Goal: Task Accomplishment & Management: Manage account settings

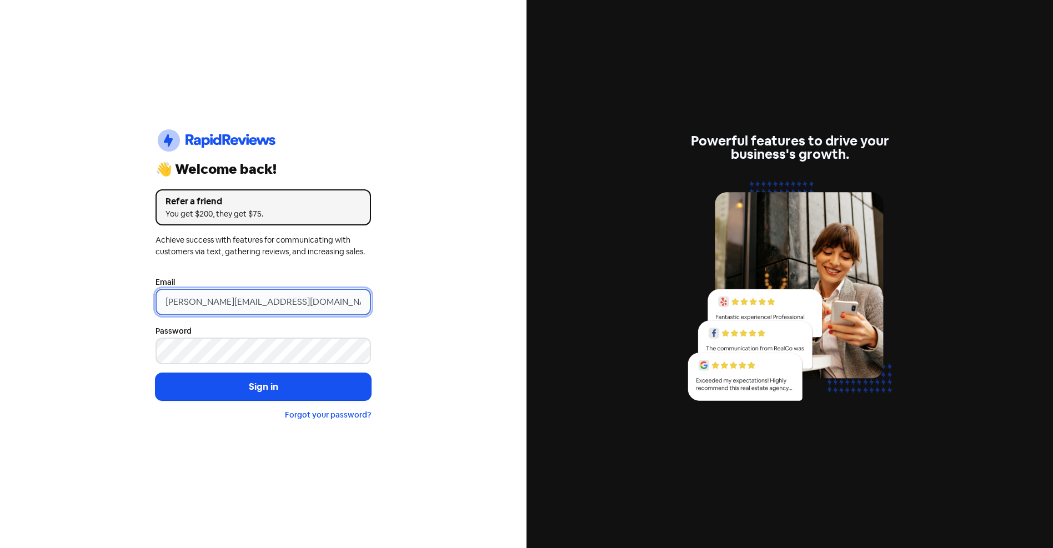
drag, startPoint x: 329, startPoint y: 299, endPoint x: 8, endPoint y: 293, distance: 321.1
click at [28, 296] on div "Icon For Thunder-circle 👋 Welcome back! Refer a friend You get $200, they get $…" at bounding box center [263, 274] width 527 height 548
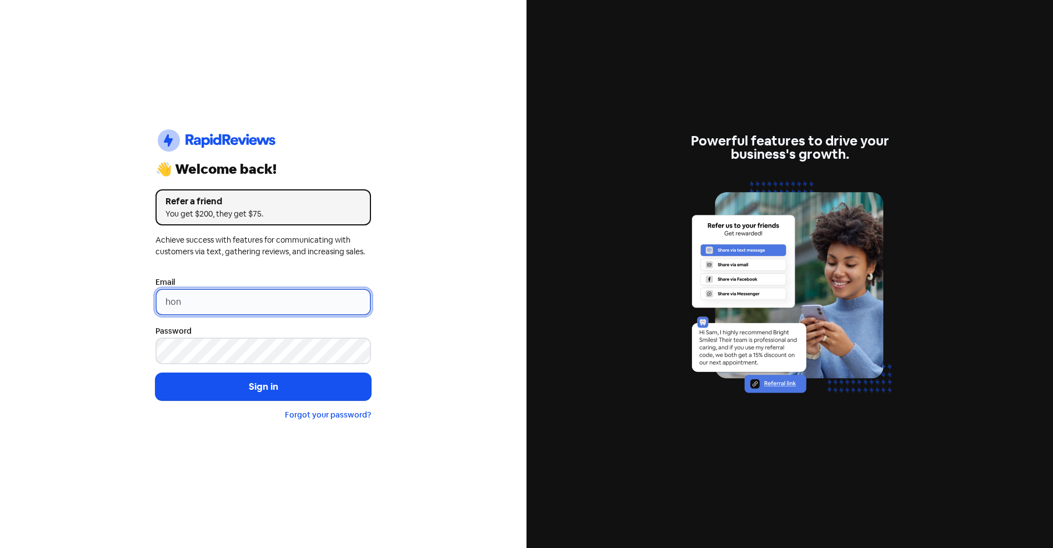
type input "honey@onehoneyboutique.com"
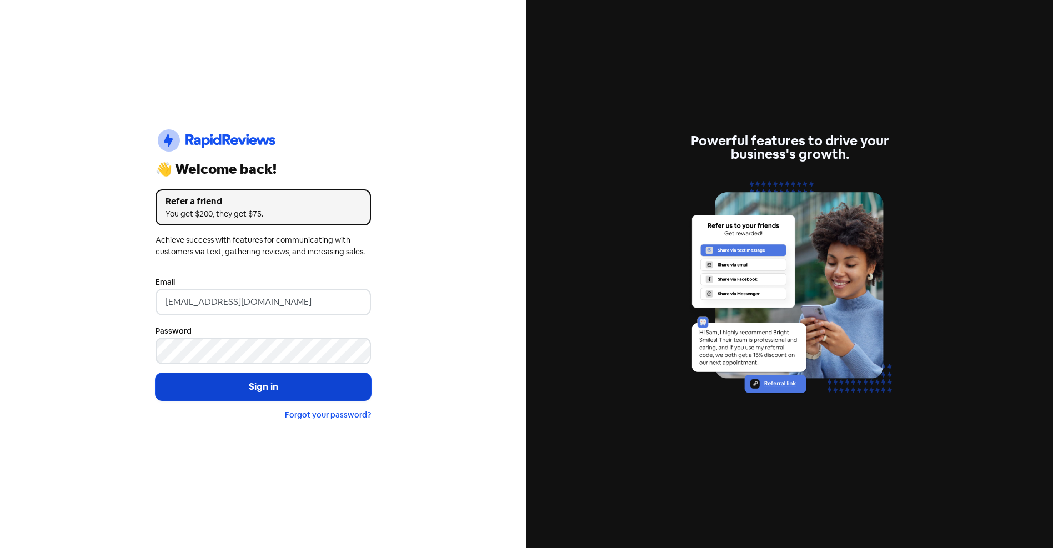
click at [245, 381] on button "Sign in" at bounding box center [264, 387] width 216 height 28
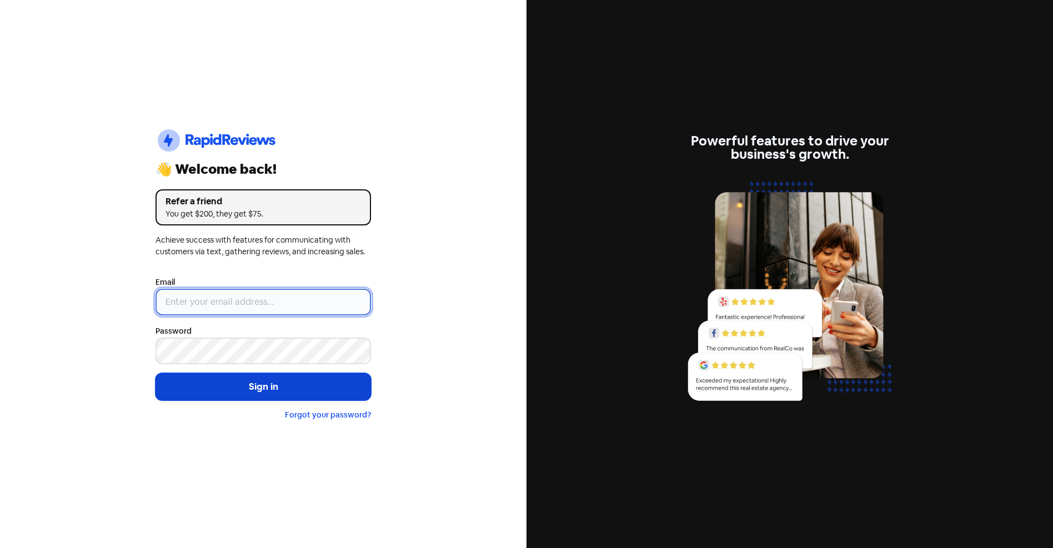
type input "[PERSON_NAME][EMAIL_ADDRESS][DOMAIN_NAME]"
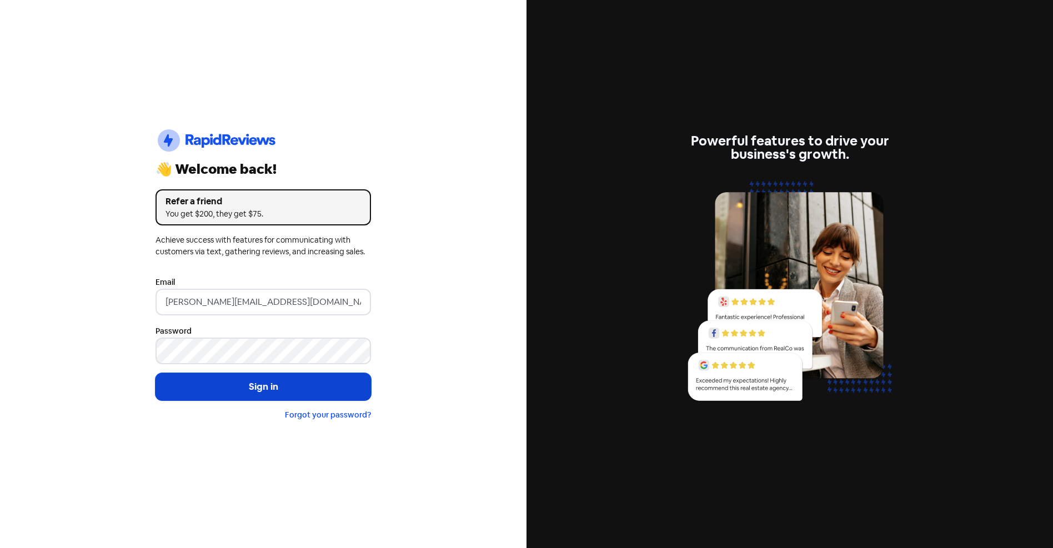
click at [272, 389] on button "Sign in" at bounding box center [264, 387] width 216 height 28
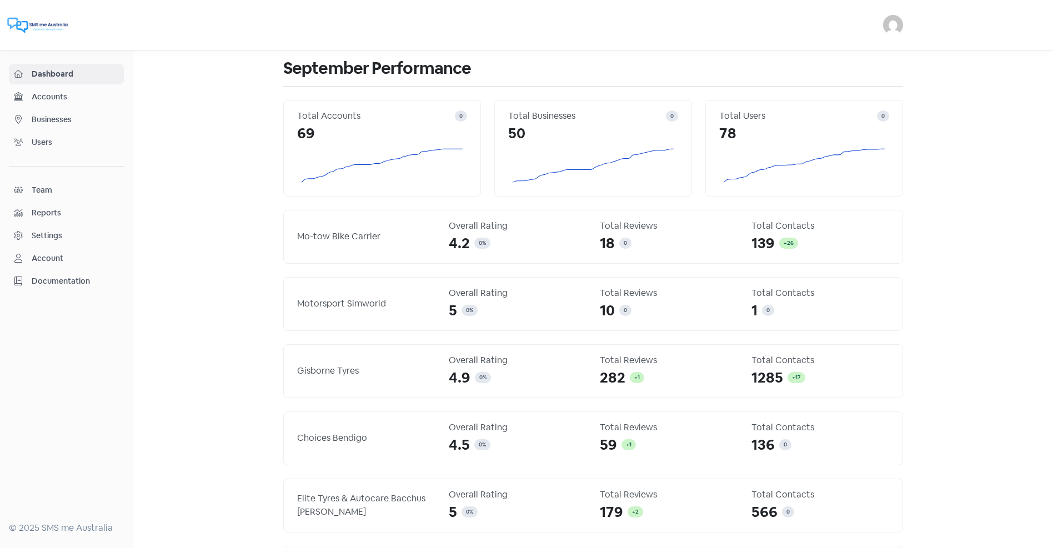
click at [898, 24] on img at bounding box center [893, 25] width 20 height 20
click at [808, 103] on link "Sign out" at bounding box center [805, 102] width 194 height 18
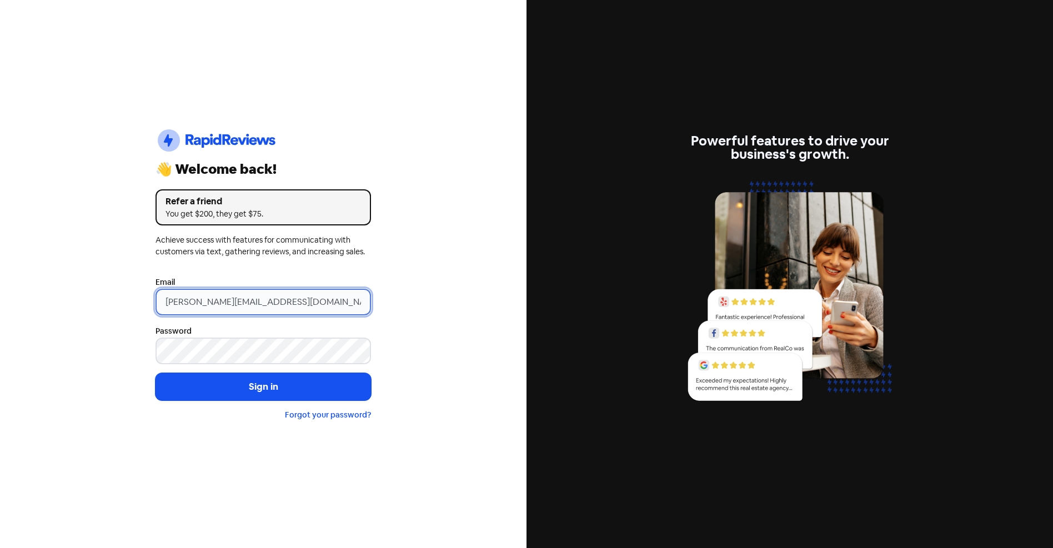
drag, startPoint x: 294, startPoint y: 299, endPoint x: 32, endPoint y: 289, distance: 262.4
click at [32, 289] on div "Icon For Thunder-circle 👋 Welcome back! Refer a friend You get $200, they get $…" at bounding box center [263, 274] width 527 height 548
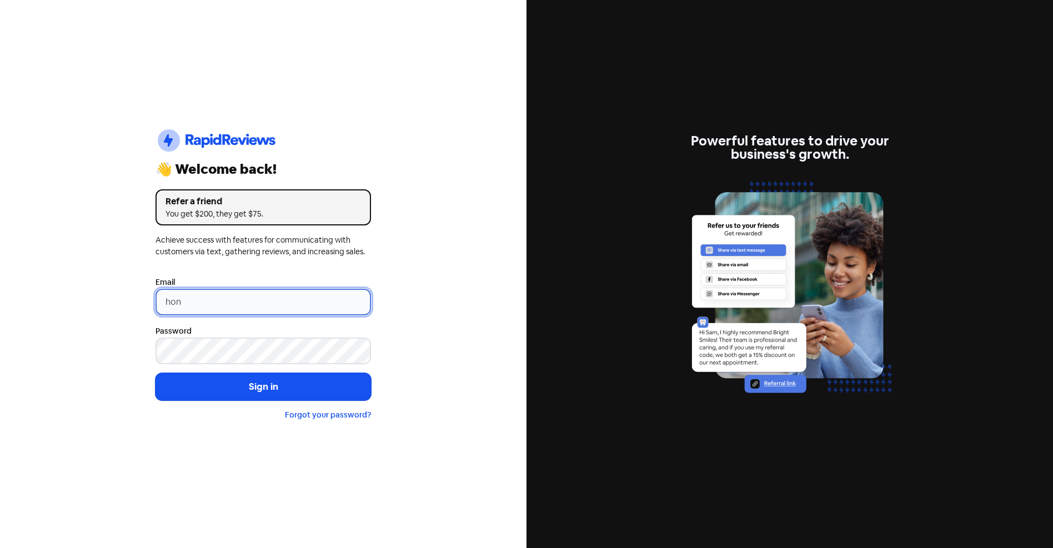
type input "[EMAIL_ADDRESS][DOMAIN_NAME]"
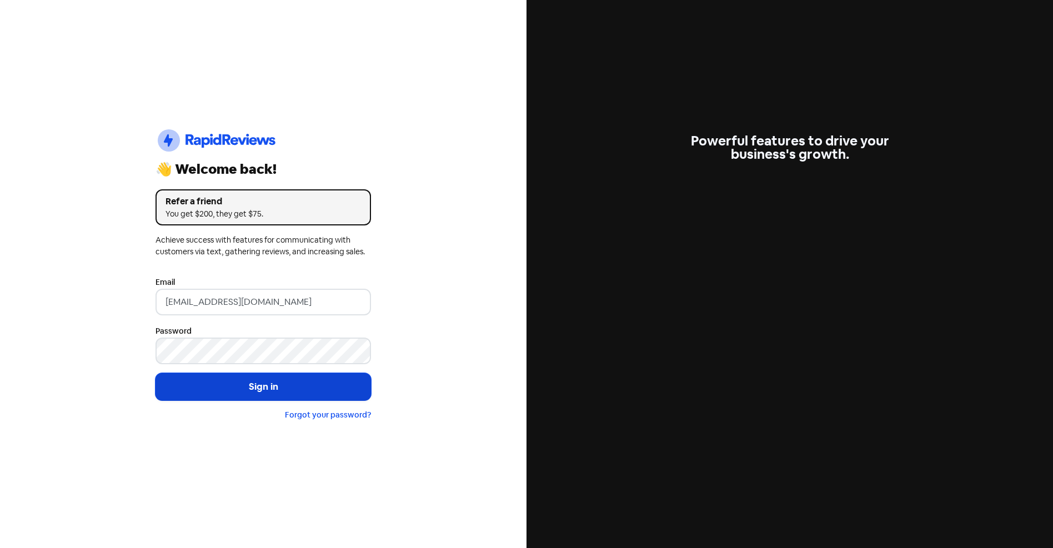
click at [262, 392] on button "Sign in" at bounding box center [264, 387] width 216 height 28
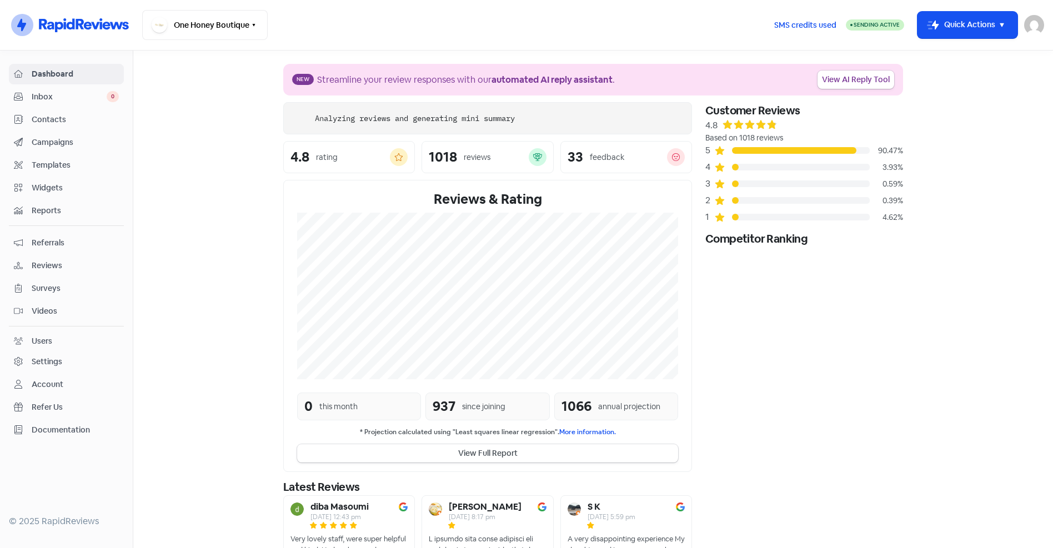
click at [52, 143] on span "Campaigns" at bounding box center [75, 143] width 87 height 12
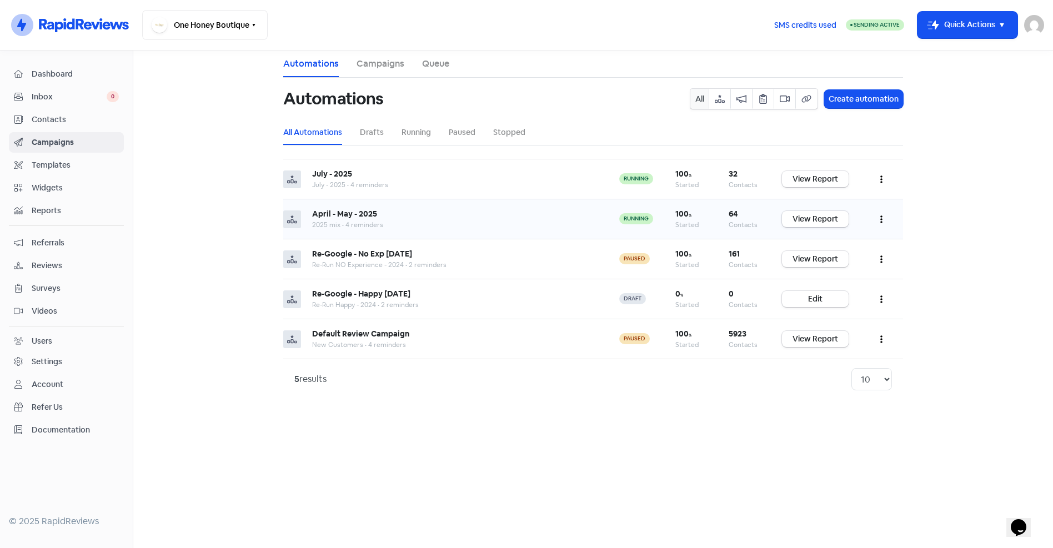
click at [882, 217] on icon "button" at bounding box center [881, 220] width 2 height 8
click at [837, 268] on button "Pause" at bounding box center [848, 269] width 88 height 22
click at [879, 177] on button "button" at bounding box center [881, 179] width 21 height 26
click at [837, 231] on button "Pause" at bounding box center [848, 229] width 88 height 22
click at [882, 179] on icon "button" at bounding box center [881, 180] width 2 height 8
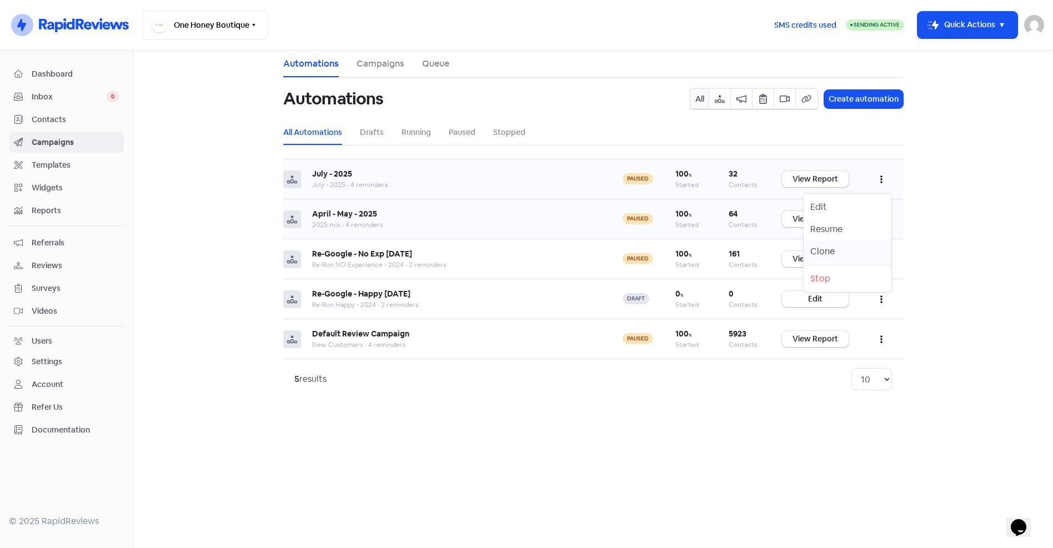
click at [820, 250] on button "Clone" at bounding box center [848, 252] width 88 height 22
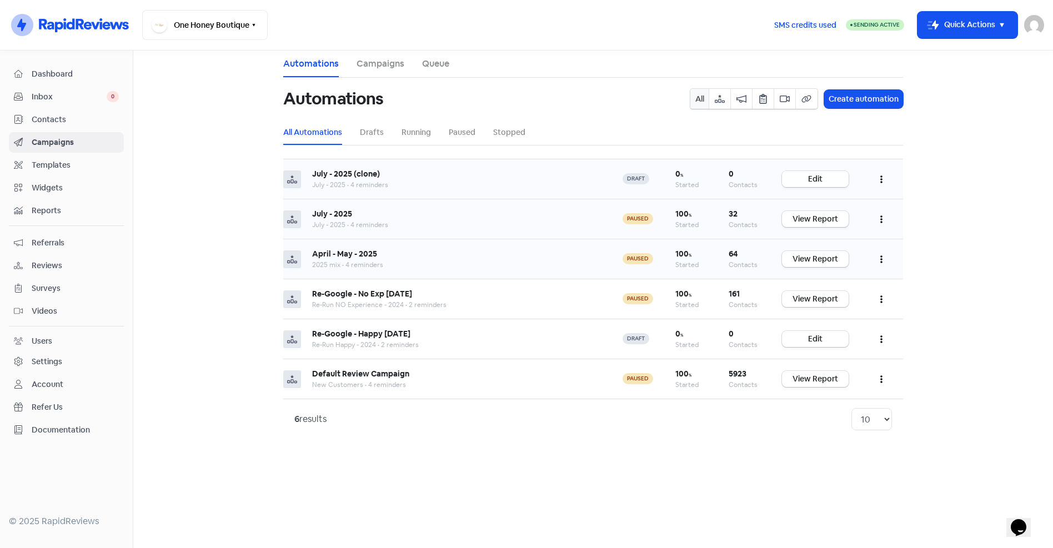
click at [812, 178] on link "Edit" at bounding box center [815, 179] width 67 height 16
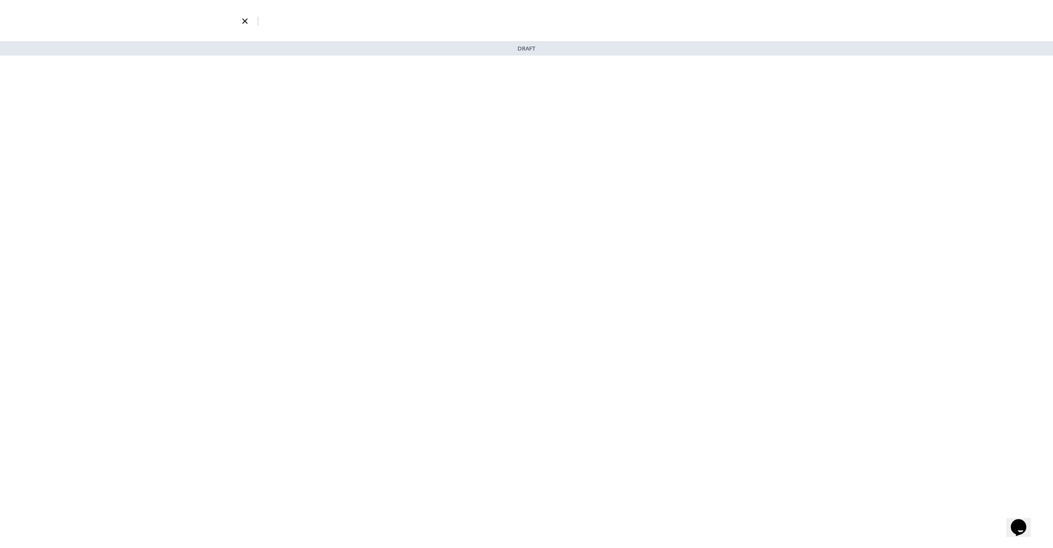
select select "3"
select select "7"
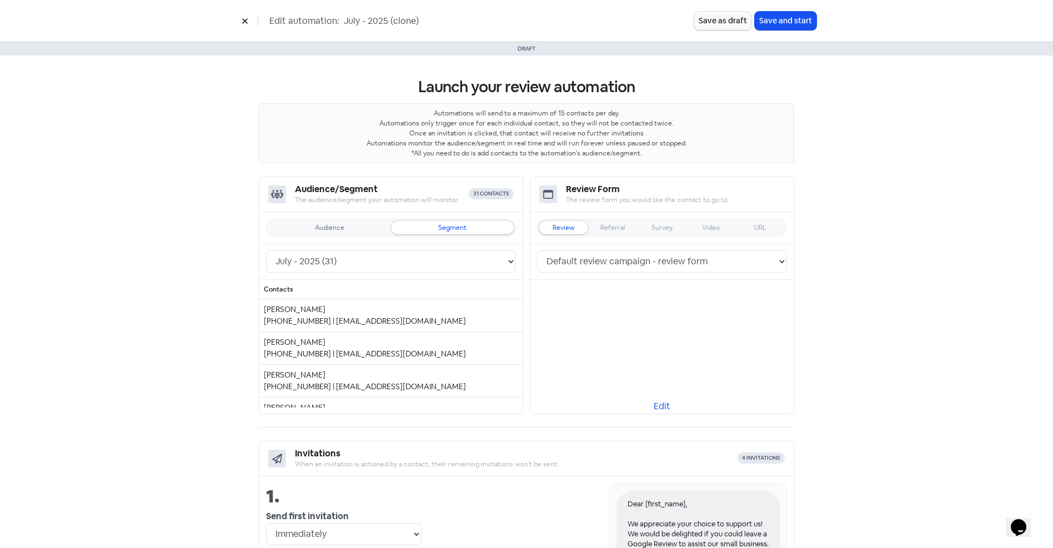
click at [318, 224] on div "Audience" at bounding box center [329, 227] width 29 height 7
click at [374, 263] on select "2025 mix (63) New Customers (5348) 23 Jan-Jun _ No Experience (460) 23 Jan-Jun …" at bounding box center [391, 262] width 250 height 22
click at [244, 19] on icon at bounding box center [245, 21] width 7 height 7
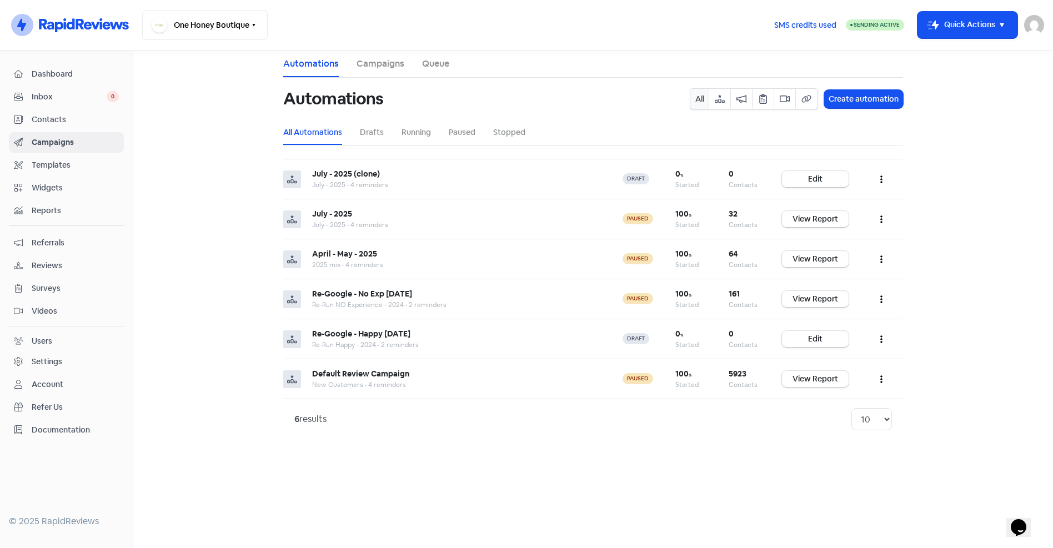
click at [33, 122] on span "Contacts" at bounding box center [75, 120] width 87 height 12
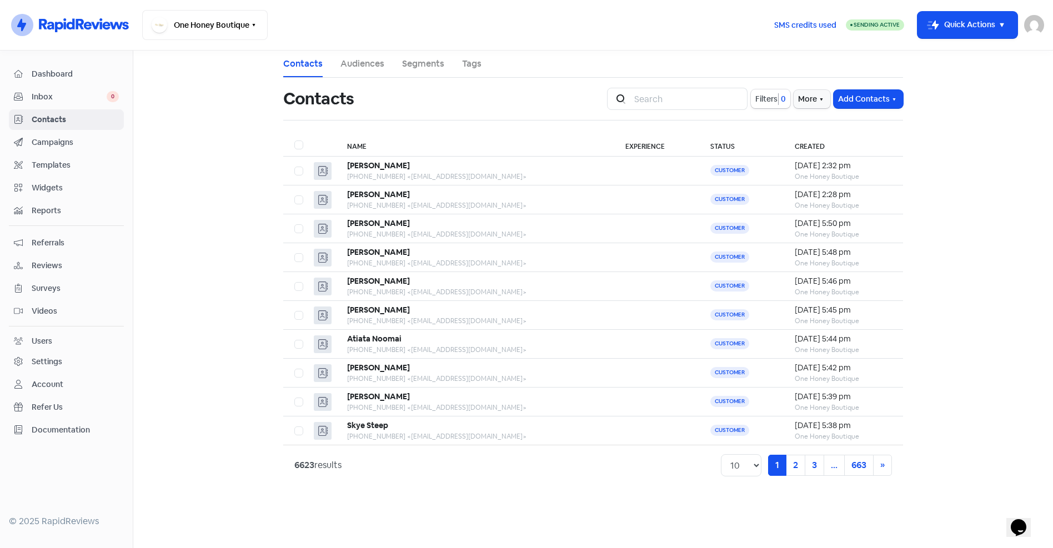
click at [421, 64] on link "Segments" at bounding box center [423, 63] width 42 height 13
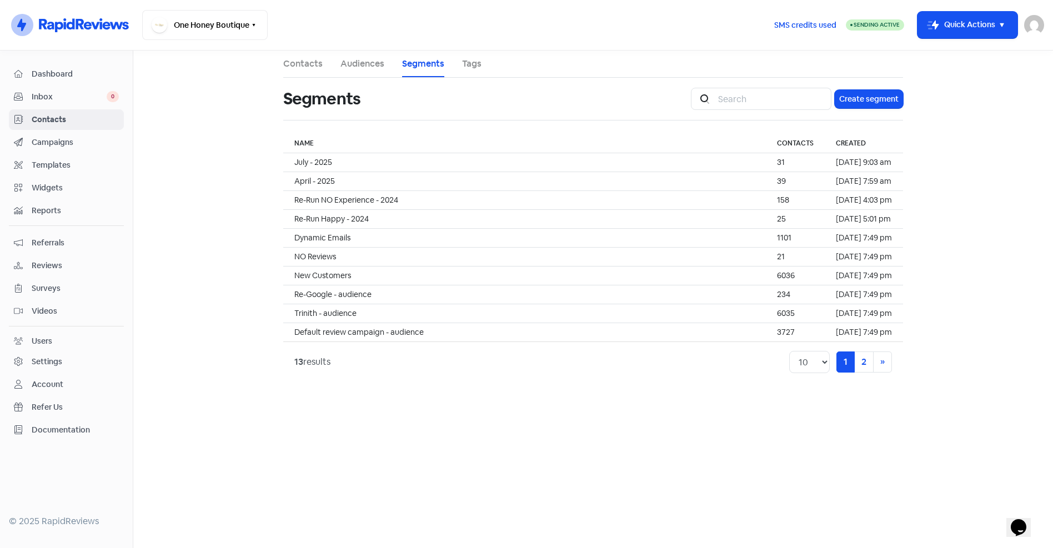
click at [356, 62] on link "Audiences" at bounding box center [363, 63] width 44 height 13
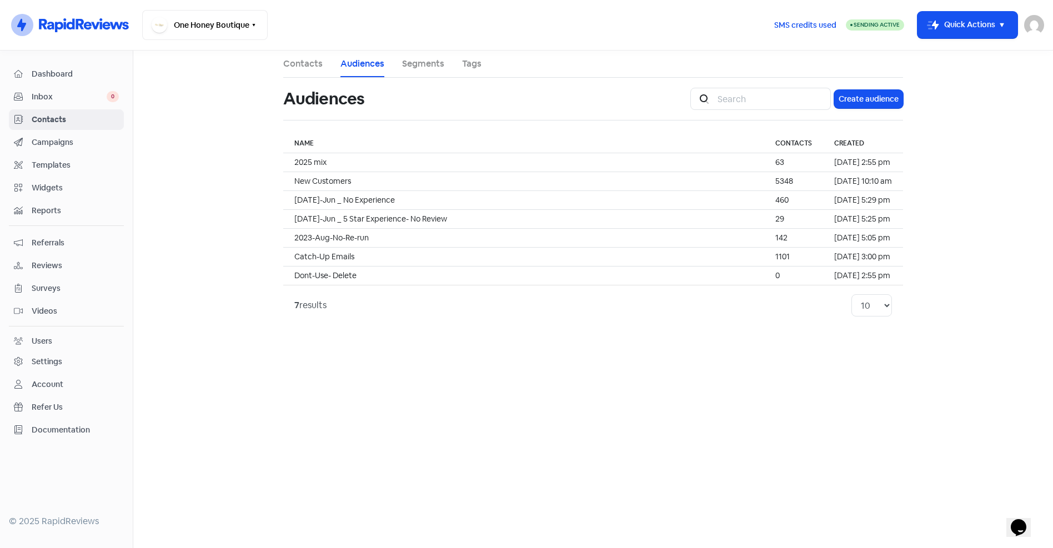
click at [411, 61] on link "Segments" at bounding box center [423, 63] width 42 height 13
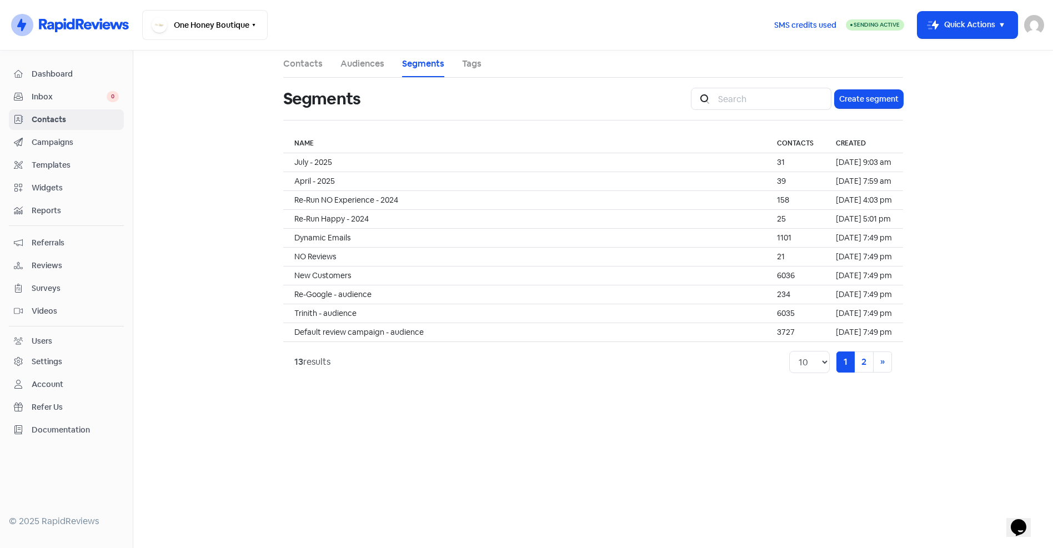
click at [472, 61] on link "Tags" at bounding box center [471, 63] width 19 height 13
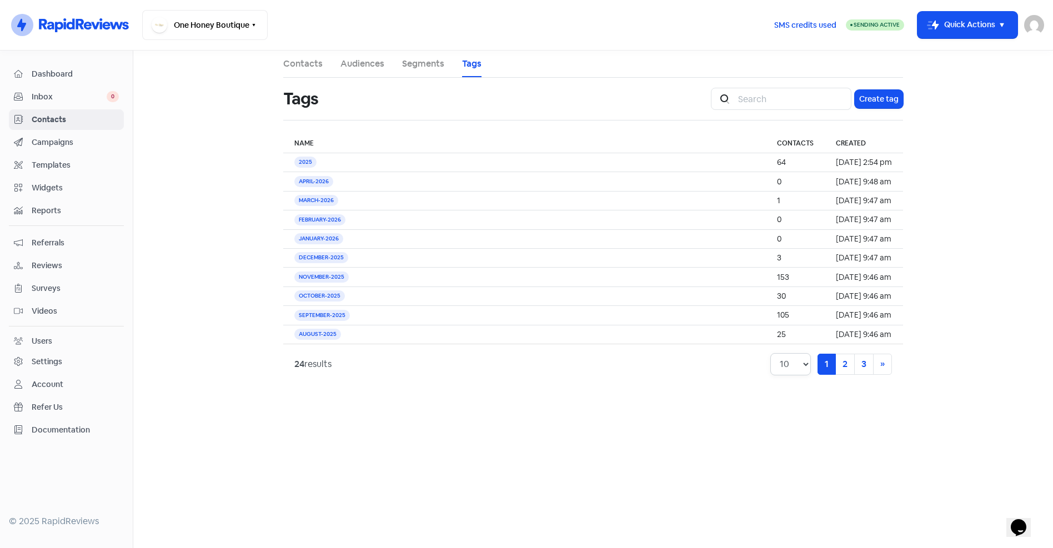
click at [789, 359] on select "10 20 30 50 100" at bounding box center [790, 364] width 41 height 22
select select "20"
click at [770, 353] on select "10 20 30 50 100" at bounding box center [790, 364] width 41 height 22
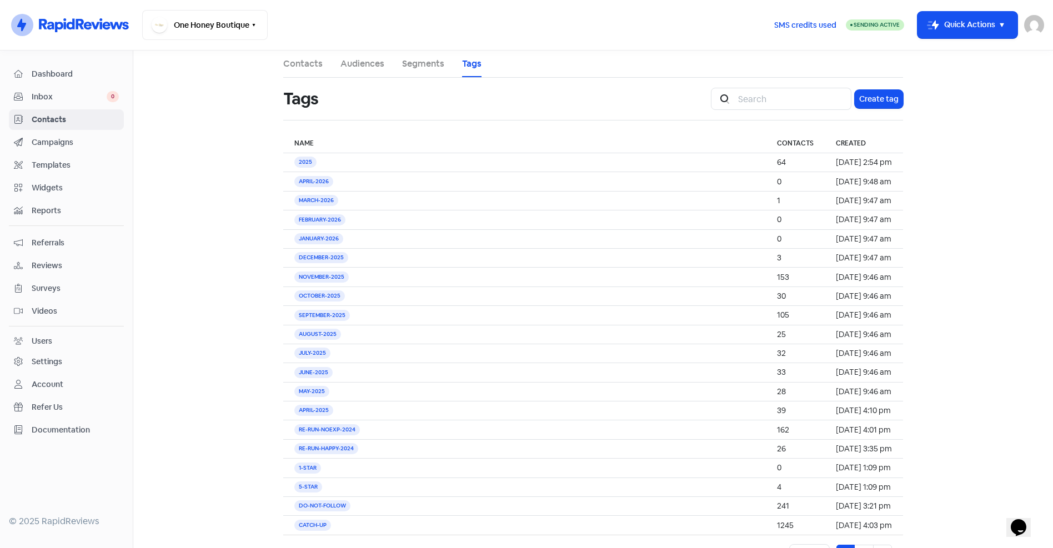
click at [39, 121] on span "Contacts" at bounding box center [75, 120] width 87 height 12
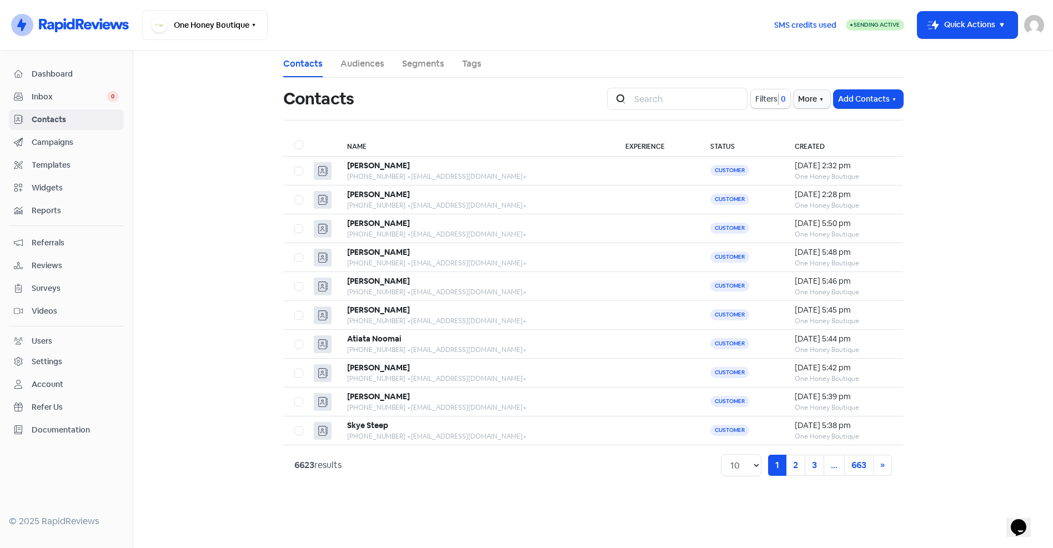
click at [46, 141] on span "Campaigns" at bounding box center [75, 143] width 87 height 12
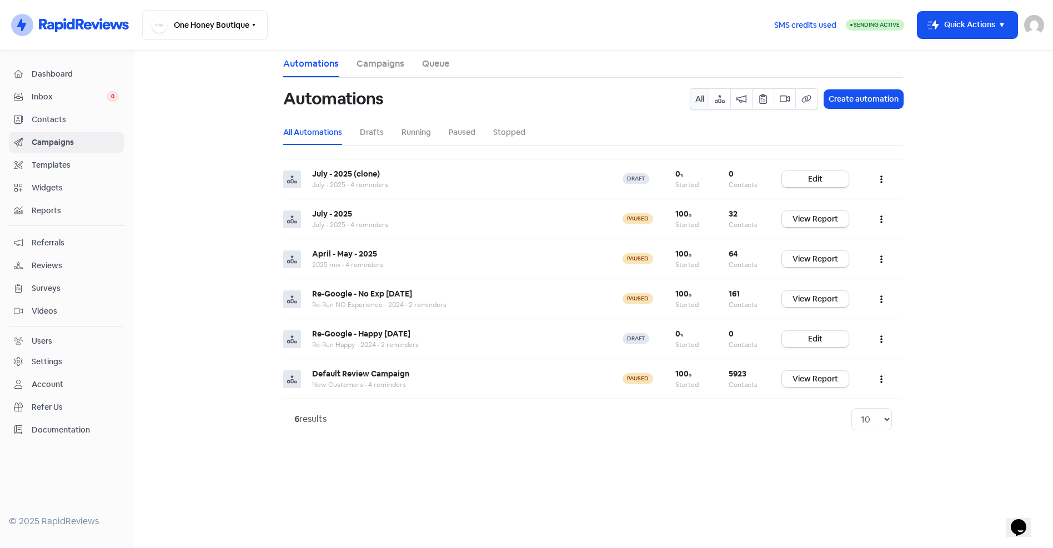
click at [46, 121] on span "Contacts" at bounding box center [75, 120] width 87 height 12
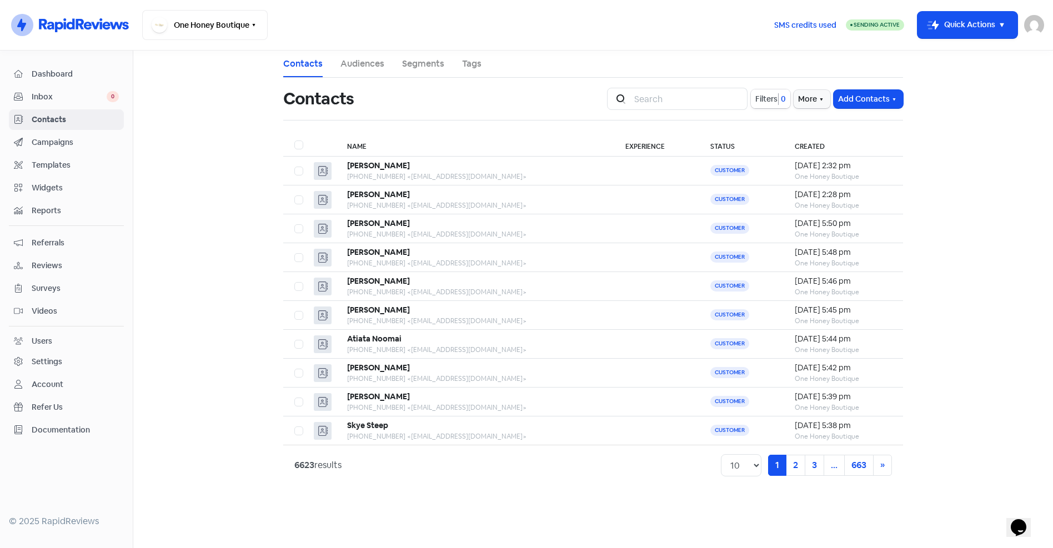
click at [760, 106] on button "Filters 0" at bounding box center [770, 98] width 39 height 19
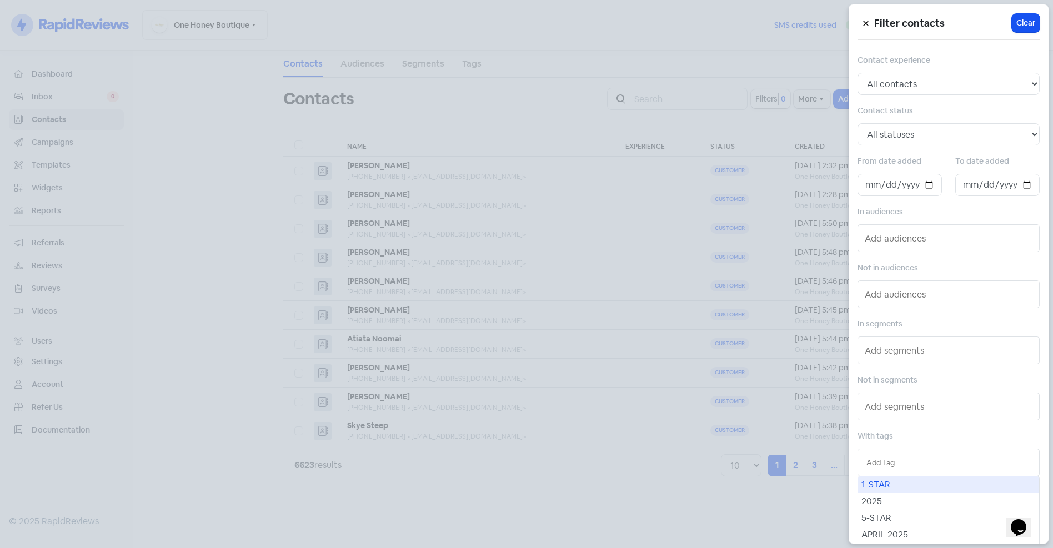
click at [914, 464] on input "text" at bounding box center [949, 463] width 164 height 12
type input "au"
click at [920, 490] on div "AUGUST-2025" at bounding box center [948, 485] width 181 height 17
click at [625, 508] on div at bounding box center [526, 274] width 1053 height 548
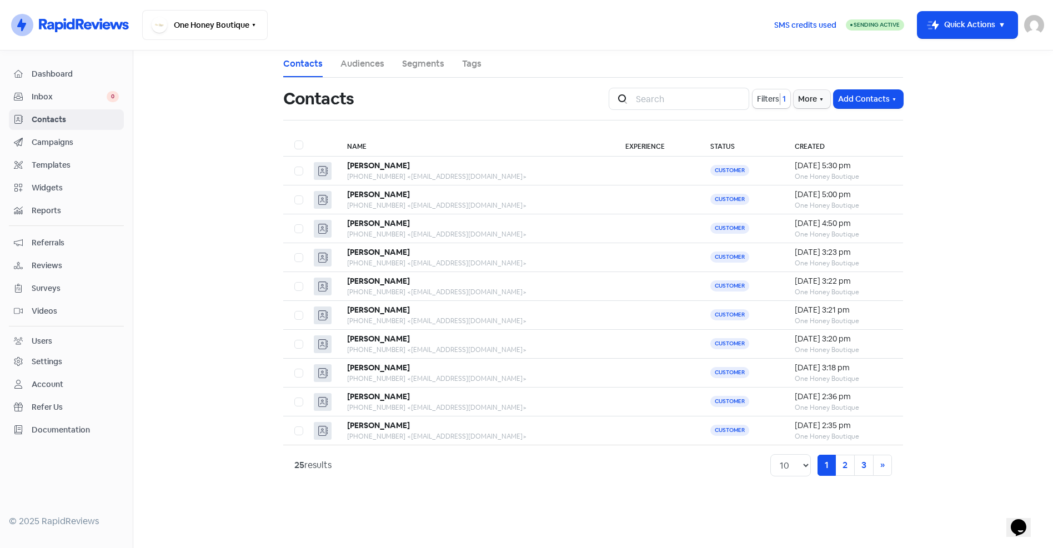
click at [294, 138] on label at bounding box center [294, 138] width 0 height 0
click at [301, 146] on input "checkbox" at bounding box center [297, 141] width 7 height 7
checkbox input "true"
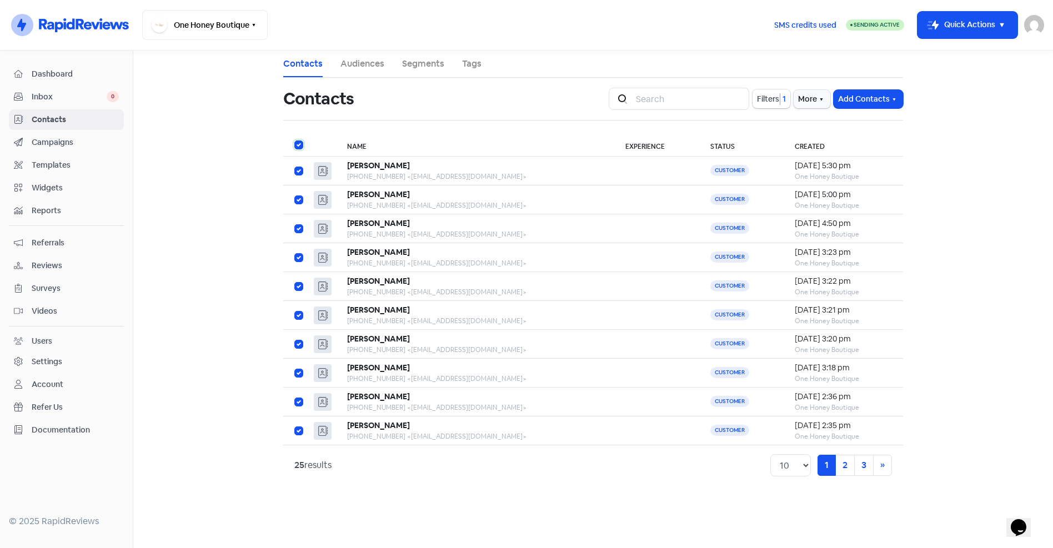
checkbox input "true"
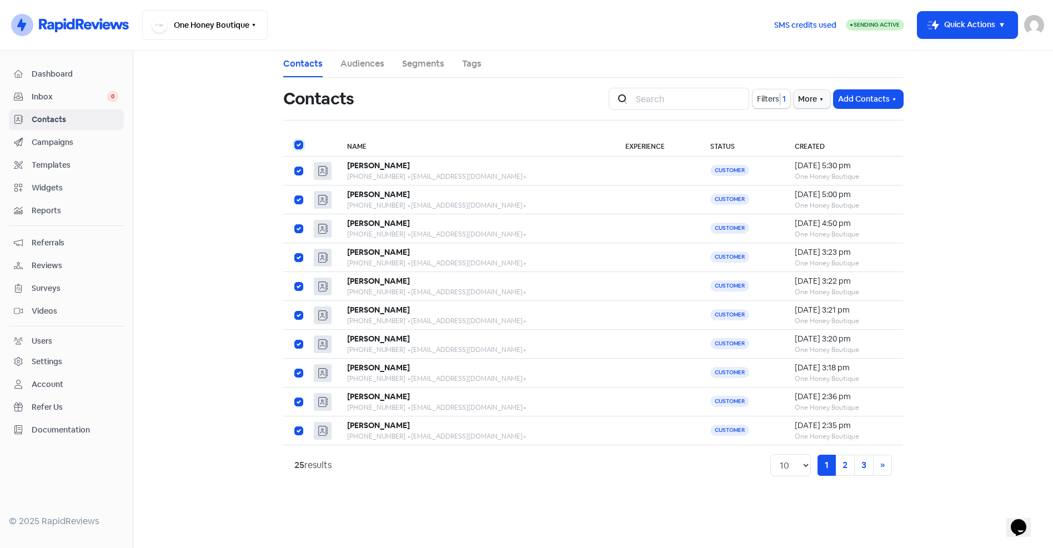
checkbox input "true"
click at [599, 96] on icon "button" at bounding box center [596, 99] width 9 height 9
click at [534, 189] on button "Add to existing audience" at bounding box center [550, 190] width 117 height 22
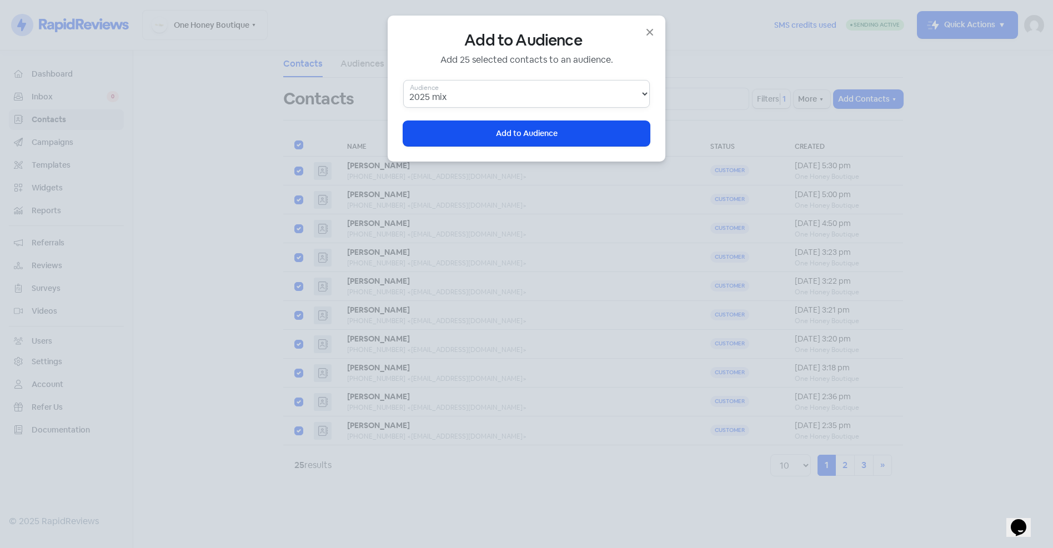
click at [639, 97] on select "2025 mix New Customers 23 Jan-Jun _ No Experience 23 Jan-Jun _ 5 Star Experienc…" at bounding box center [526, 94] width 247 height 28
click at [646, 33] on icon "button" at bounding box center [649, 32] width 13 height 13
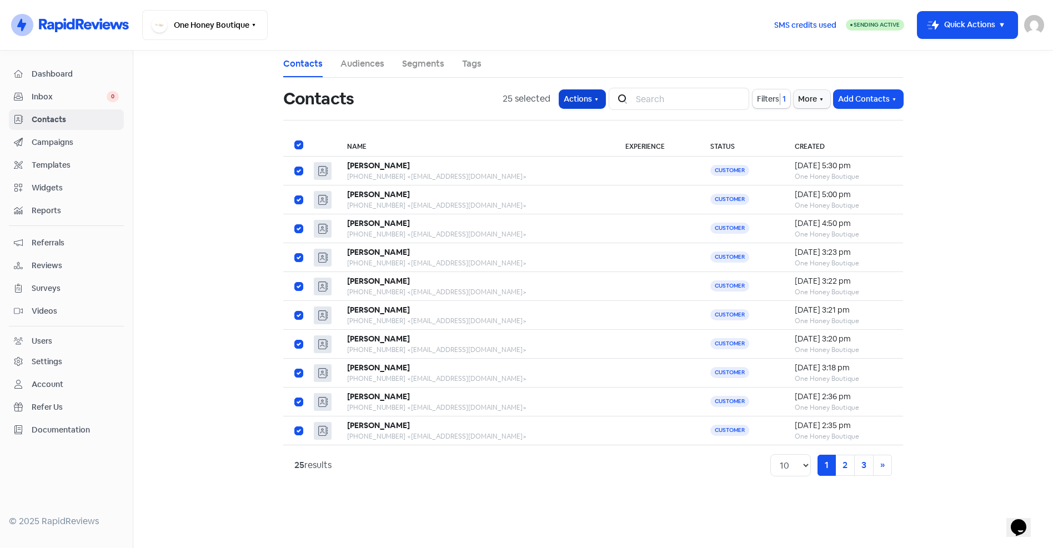
click at [592, 101] on button "Actions" at bounding box center [582, 99] width 46 height 18
click at [553, 168] on button "Add to new audience" at bounding box center [550, 168] width 117 height 22
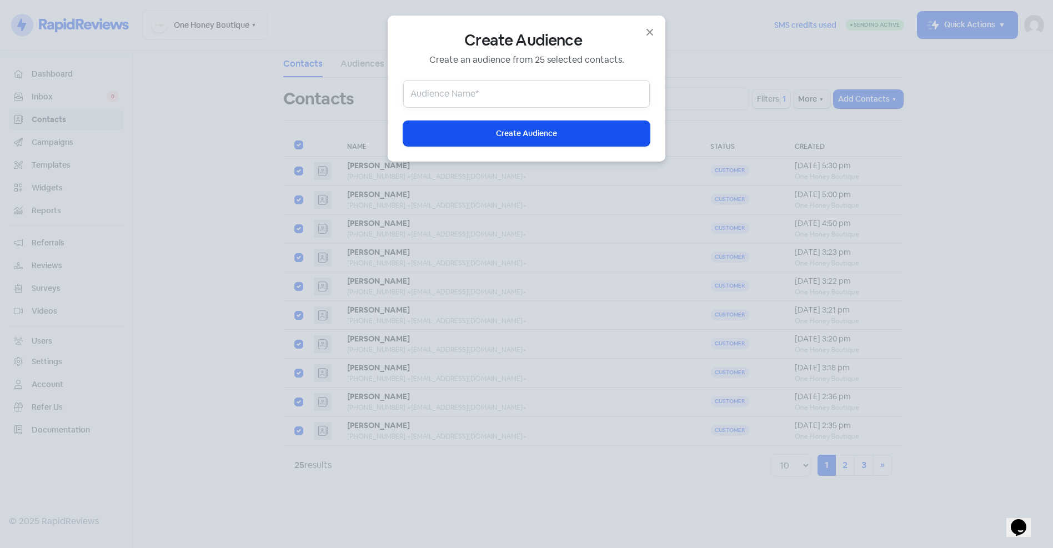
click at [510, 98] on input "text" at bounding box center [526, 94] width 247 height 28
type input "August - 2025"
click at [519, 136] on span "Create Audience" at bounding box center [526, 134] width 61 height 12
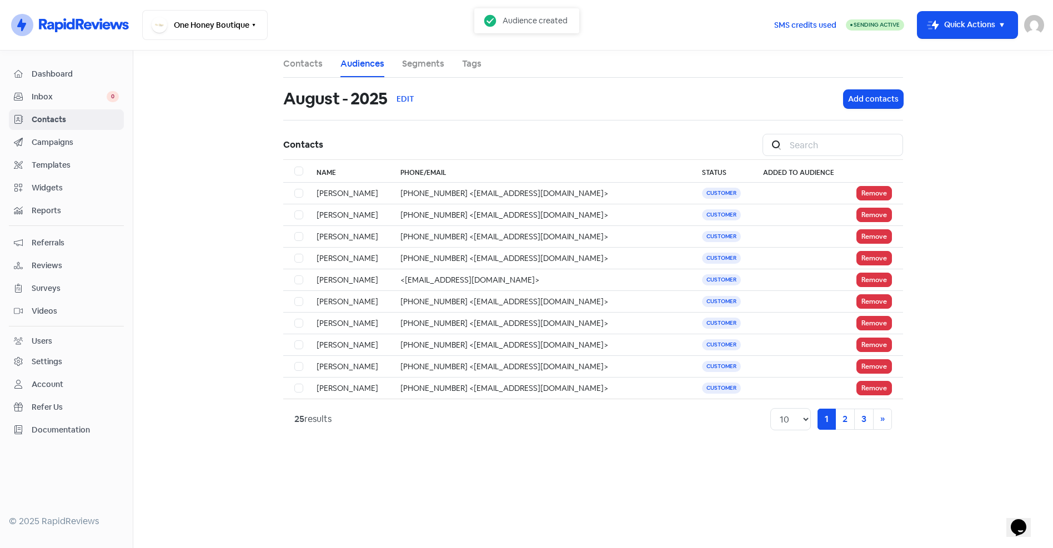
click at [62, 134] on link "Campaigns" at bounding box center [66, 142] width 115 height 21
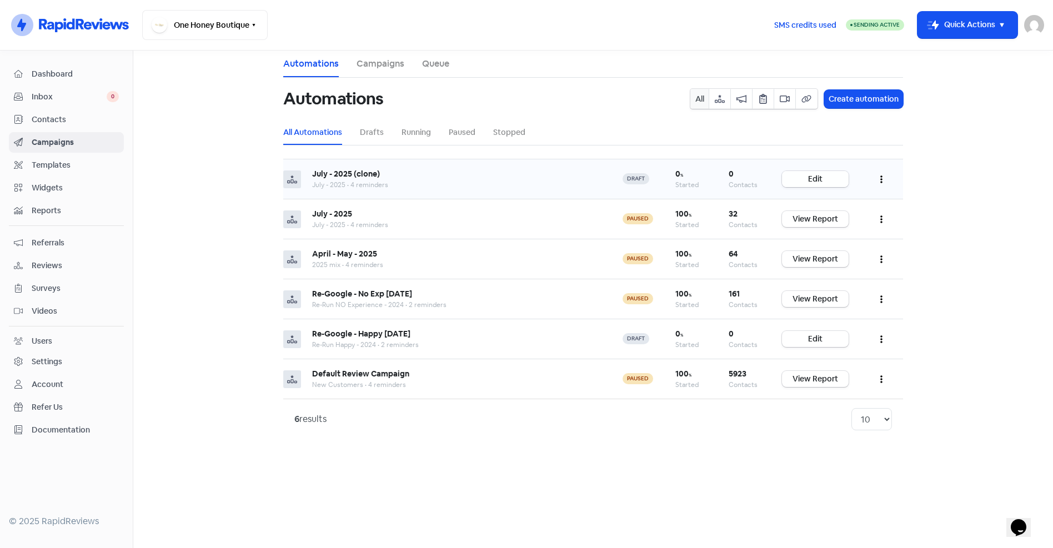
click at [812, 179] on link "Edit" at bounding box center [815, 179] width 67 height 16
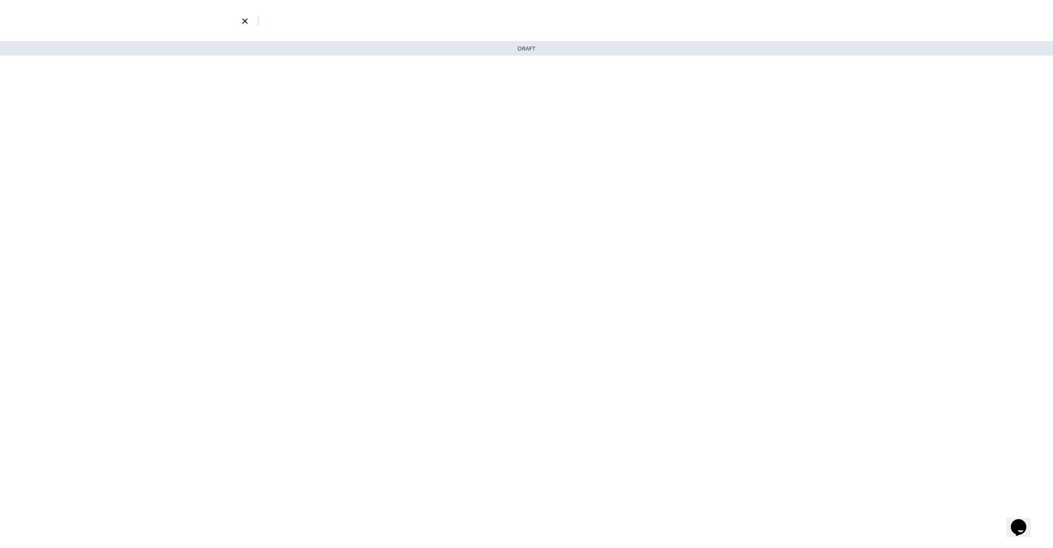
select select "3"
select select "7"
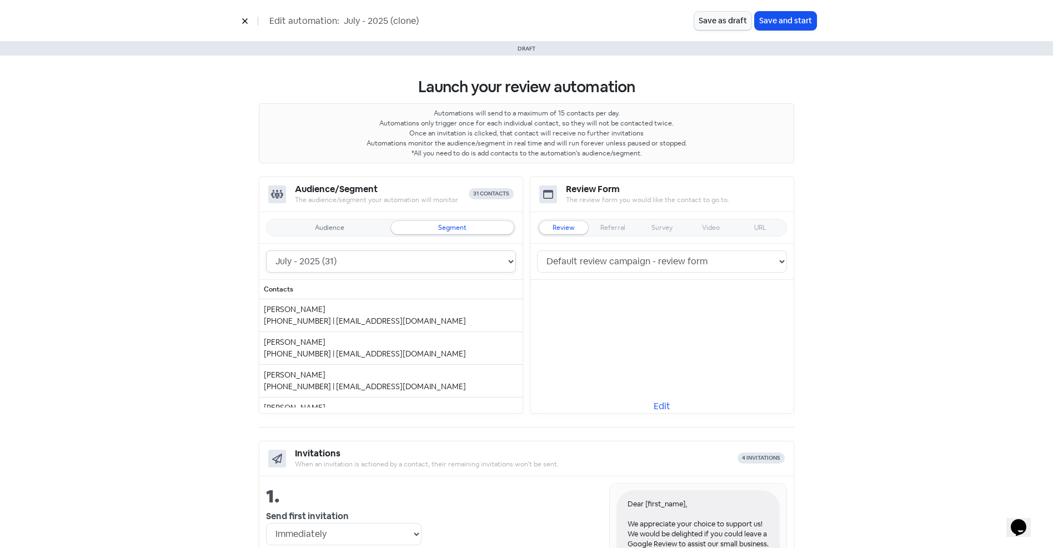
click at [328, 259] on select "July - 2025 (31) April - 2025 (39) Re-Run NO Experience - 2024 (158) Re-Run Hap…" at bounding box center [391, 262] width 250 height 22
click at [329, 232] on div "Audience" at bounding box center [329, 227] width 123 height 13
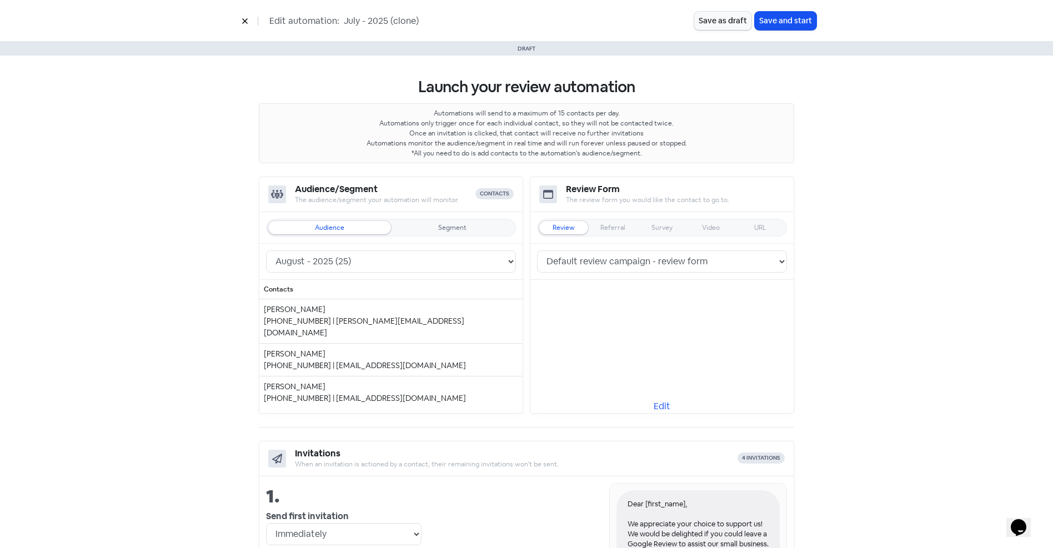
click at [776, 24] on button "Save and start" at bounding box center [786, 21] width 62 height 18
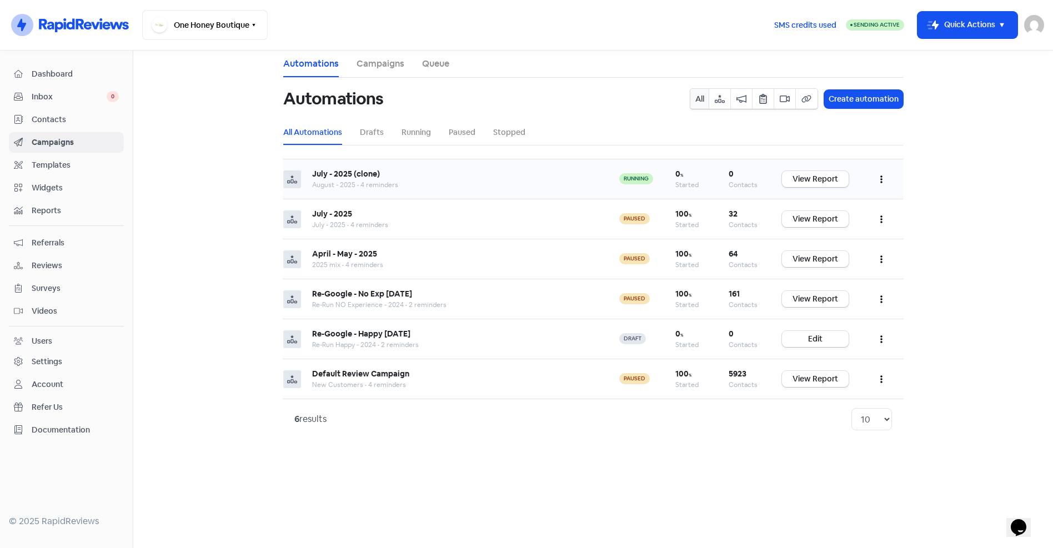
click at [884, 179] on button "button" at bounding box center [881, 179] width 21 height 26
click at [839, 211] on button "Edit" at bounding box center [848, 207] width 88 height 22
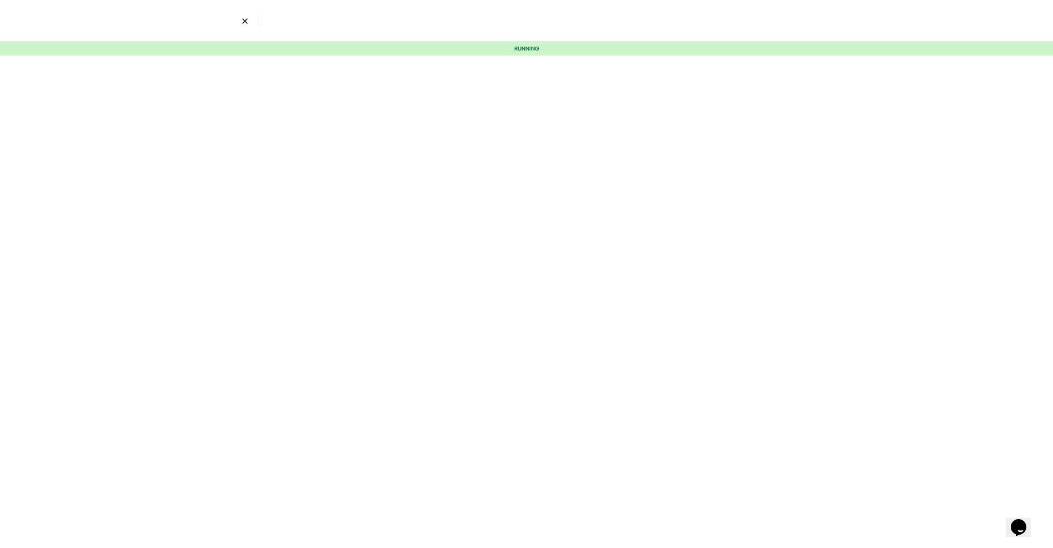
select select "3"
select select "7"
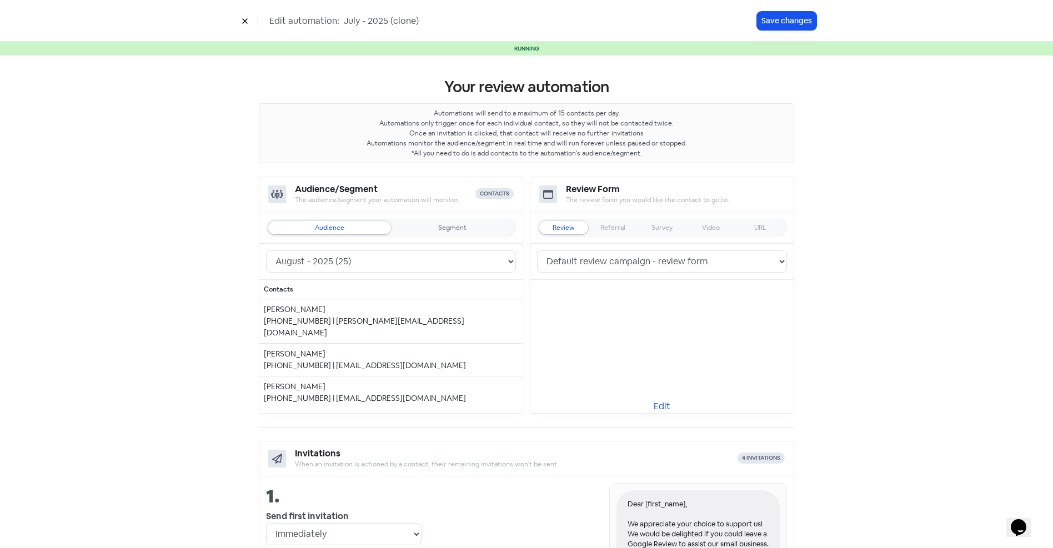
drag, startPoint x: 357, startPoint y: 21, endPoint x: 344, endPoint y: 21, distance: 13.3
click at [344, 21] on input "July - 2025 (clone)" at bounding box center [426, 21] width 167 height 14
drag, startPoint x: 398, startPoint y: 20, endPoint x: 523, endPoint y: 22, distance: 124.4
click at [522, 22] on div "Edit automation: August - 2025 (clone)" at bounding box center [497, 20] width 520 height 19
type input "August - 2025"
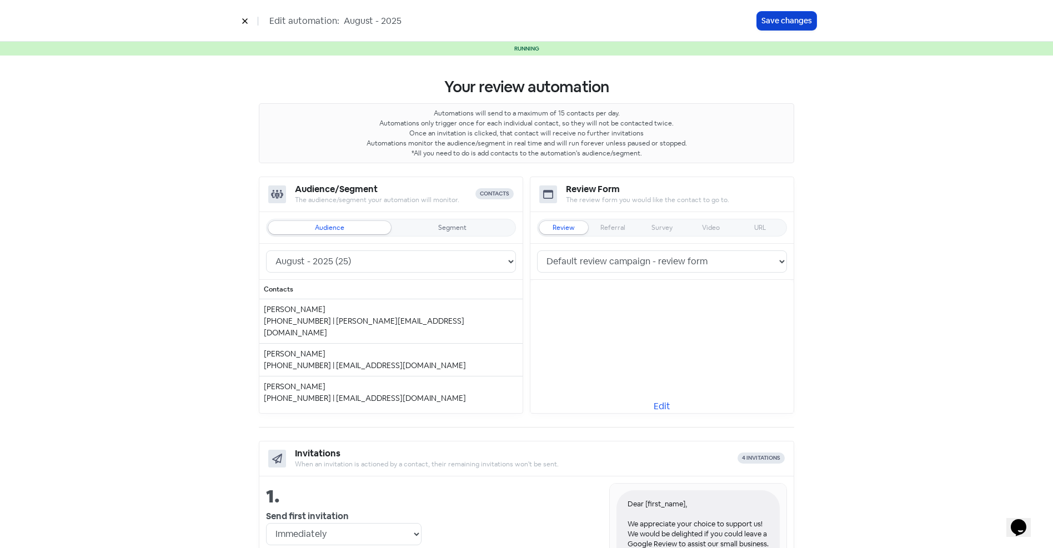
click at [773, 21] on button "Save changes" at bounding box center [786, 21] width 59 height 18
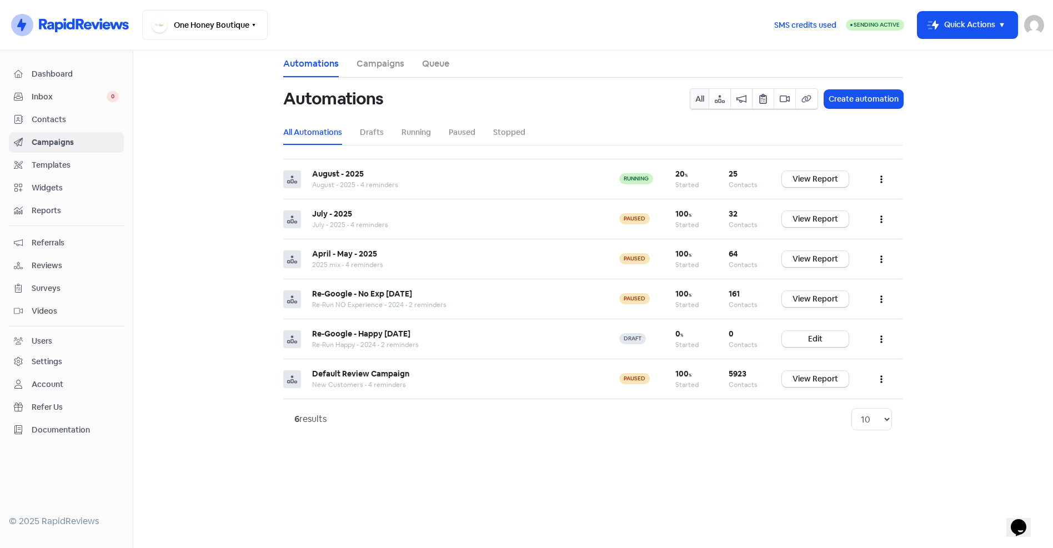
click at [34, 119] on span "Contacts" at bounding box center [75, 120] width 87 height 12
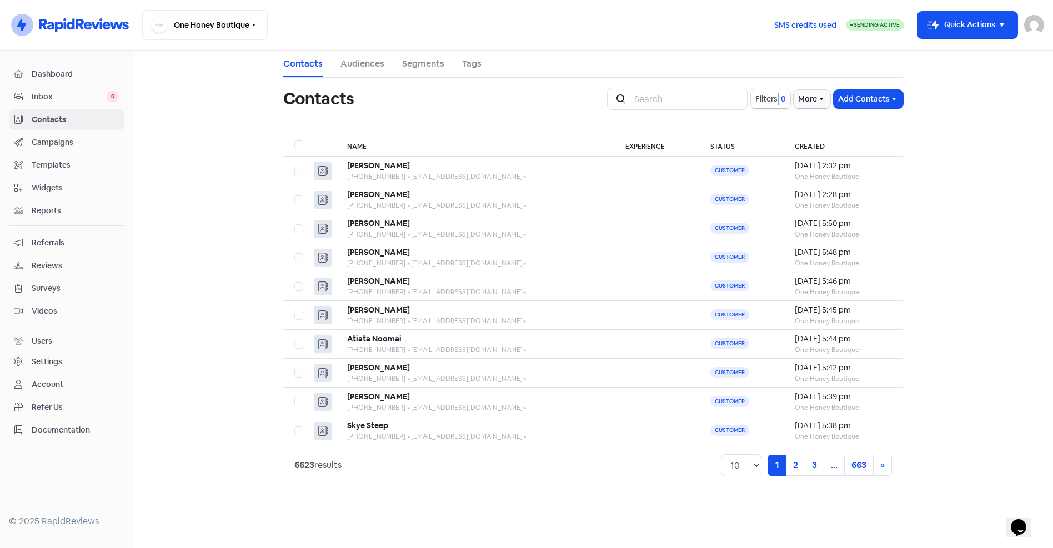
click at [772, 97] on span "Filters" at bounding box center [766, 99] width 22 height 12
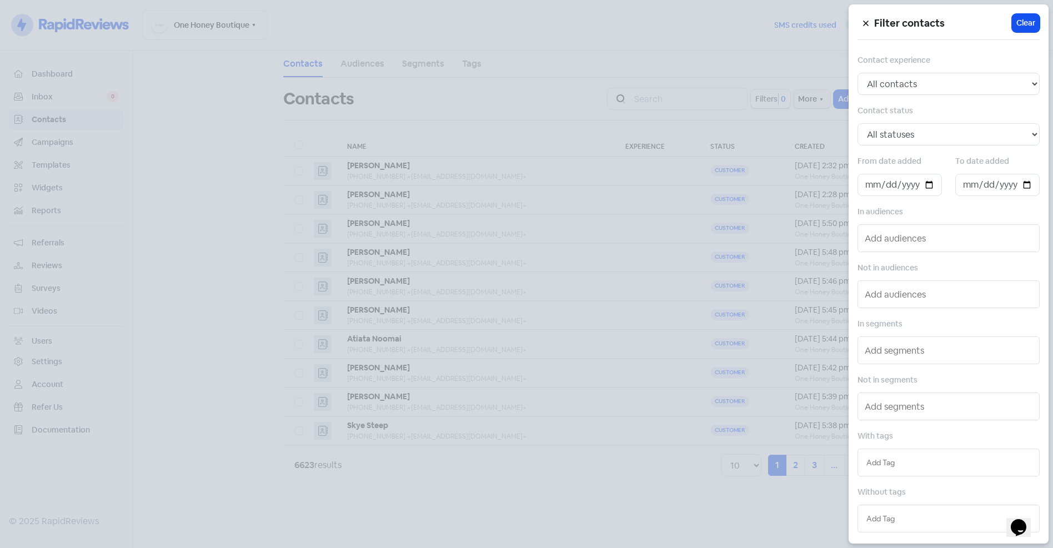
click at [919, 460] on input "text" at bounding box center [949, 463] width 164 height 12
type input "ju"
click at [918, 498] on div "JUNE-2025" at bounding box center [948, 501] width 181 height 17
click at [648, 504] on div at bounding box center [526, 274] width 1053 height 548
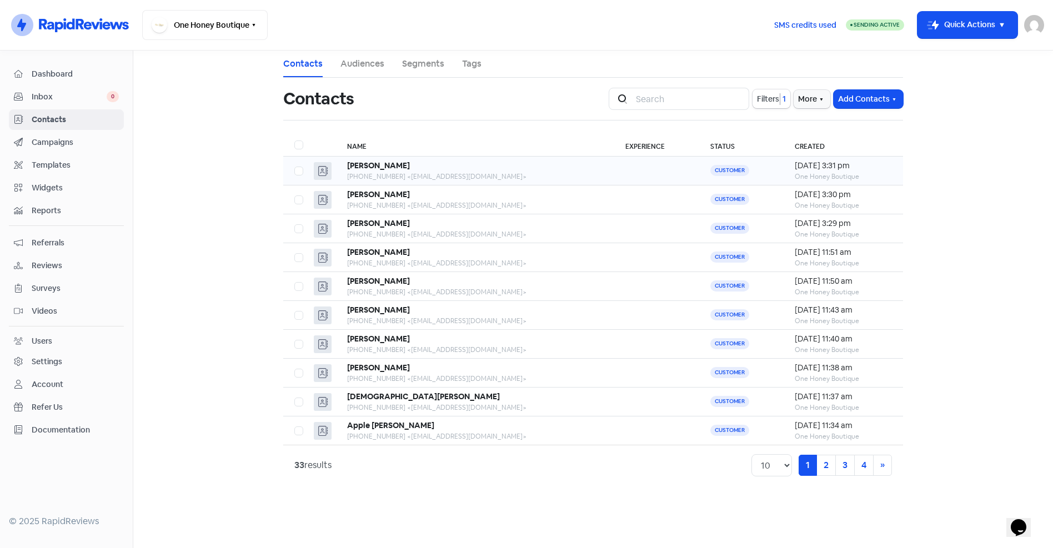
click at [509, 173] on div "+61403112866 <ajpurdie13@gmail.com>" at bounding box center [475, 177] width 256 height 10
click at [614, 426] on td at bounding box center [656, 431] width 85 height 29
click at [48, 141] on span "Campaigns" at bounding box center [75, 143] width 87 height 12
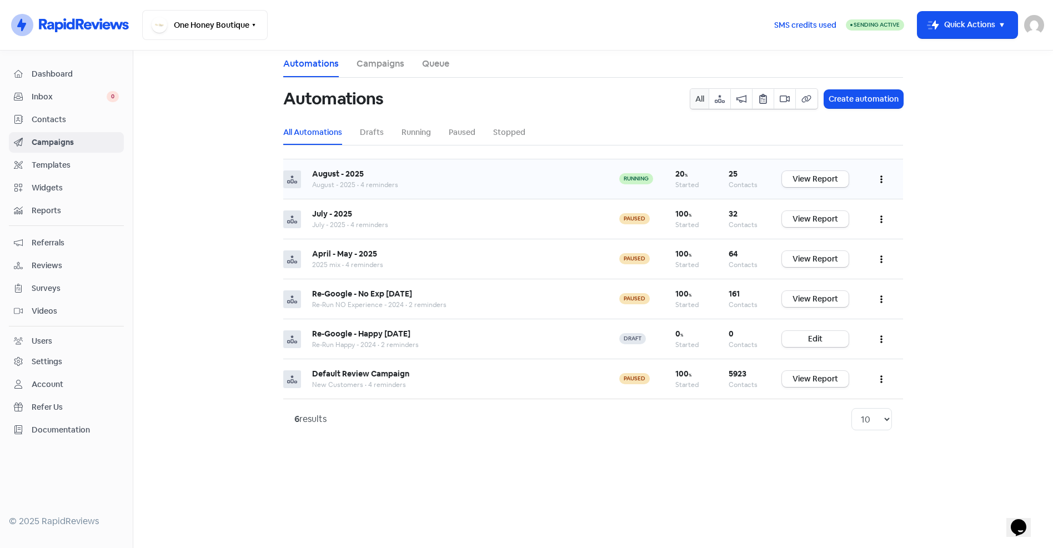
click at [881, 177] on icon "button" at bounding box center [881, 180] width 2 height 8
click at [56, 122] on span "Contacts" at bounding box center [75, 120] width 87 height 12
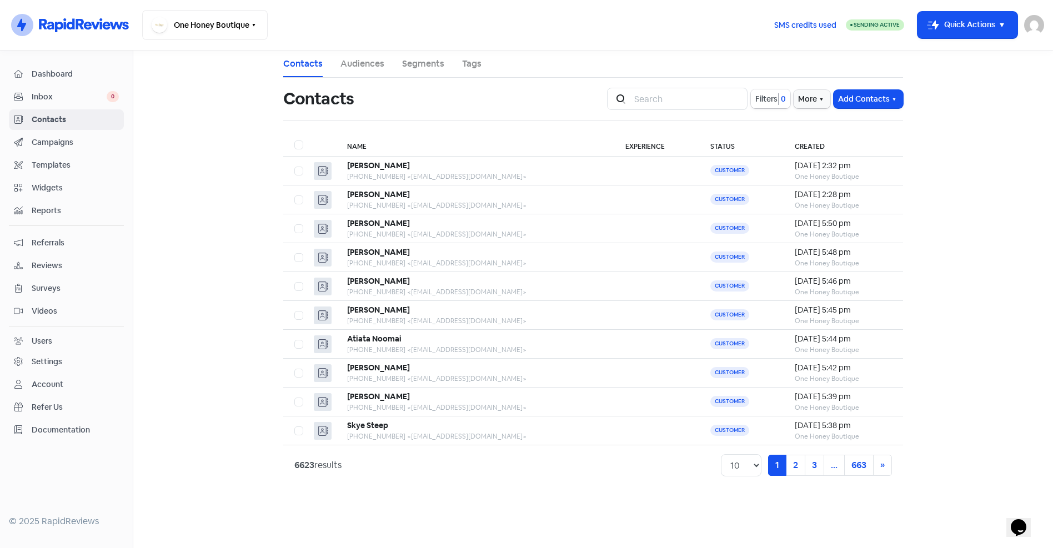
click at [766, 98] on span "Filters" at bounding box center [766, 99] width 22 height 12
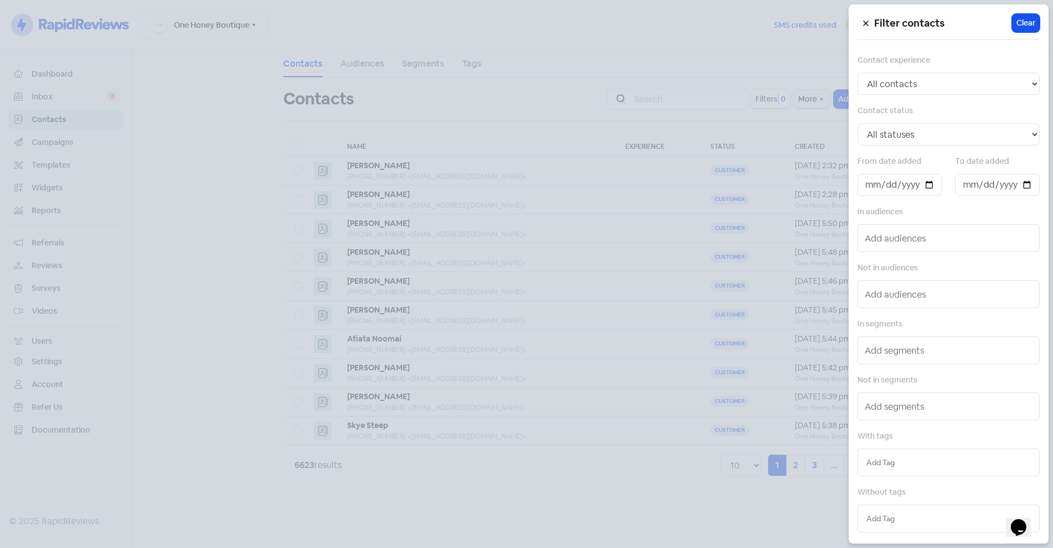
click at [908, 463] on input "text" at bounding box center [949, 463] width 164 height 12
type input "jun"
click at [909, 482] on div "JUNE-2025" at bounding box center [948, 485] width 181 height 17
click at [783, 56] on div at bounding box center [526, 274] width 1053 height 548
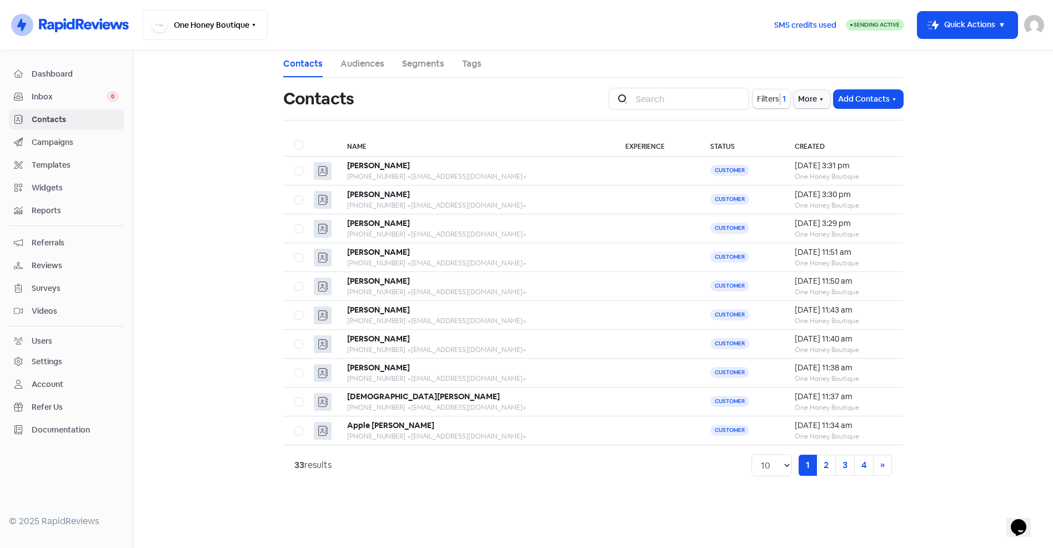
click at [294, 138] on label at bounding box center [294, 138] width 0 height 0
click at [301, 146] on input "checkbox" at bounding box center [297, 141] width 7 height 7
checkbox input "true"
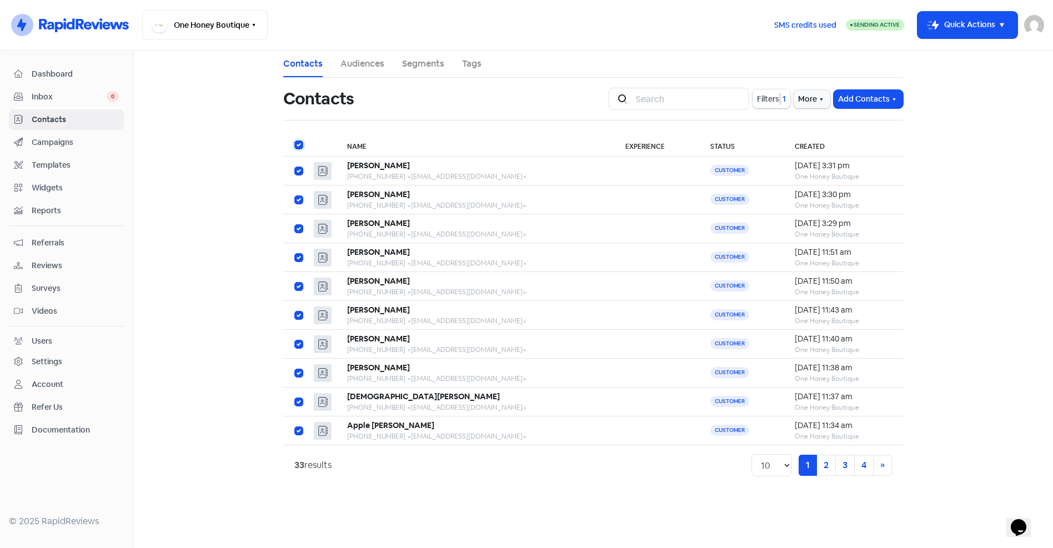
checkbox input "true"
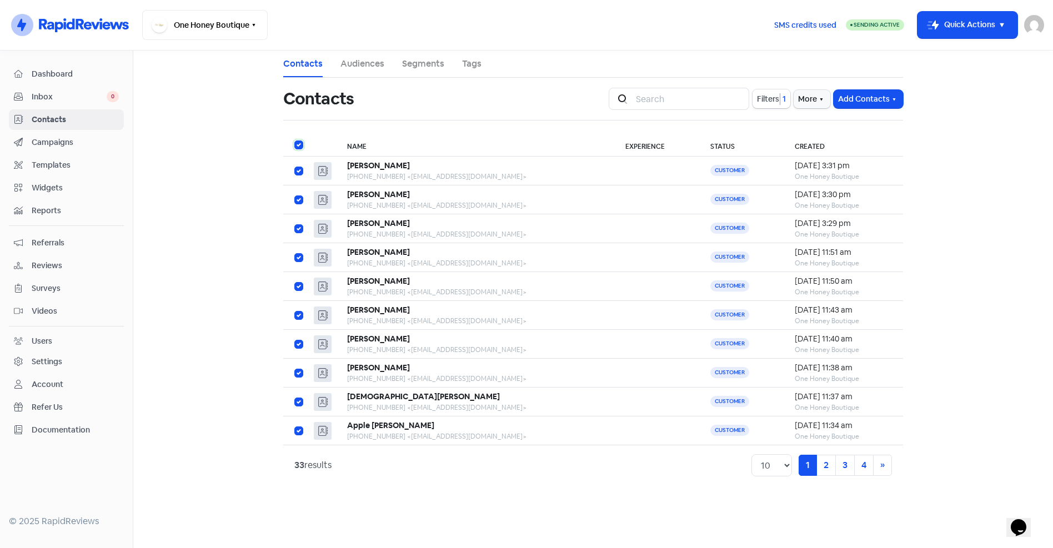
checkbox input "true"
click at [599, 101] on icon "button" at bounding box center [596, 99] width 9 height 9
click at [539, 169] on button "Add to new audience" at bounding box center [550, 168] width 117 height 22
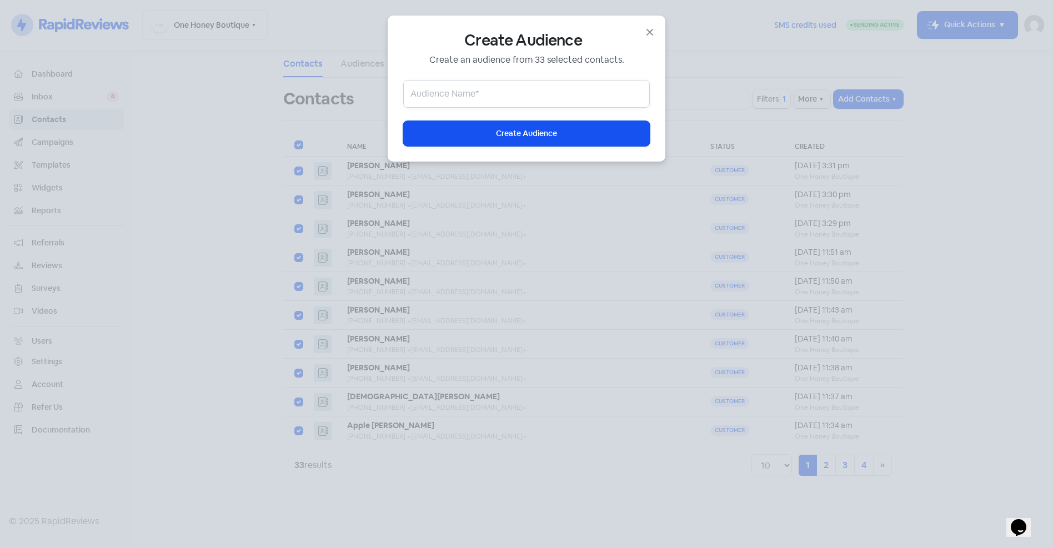
click at [490, 94] on input "text" at bounding box center [526, 94] width 247 height 28
type input "June - 2025"
click at [516, 134] on span "Create Audience" at bounding box center [526, 134] width 61 height 12
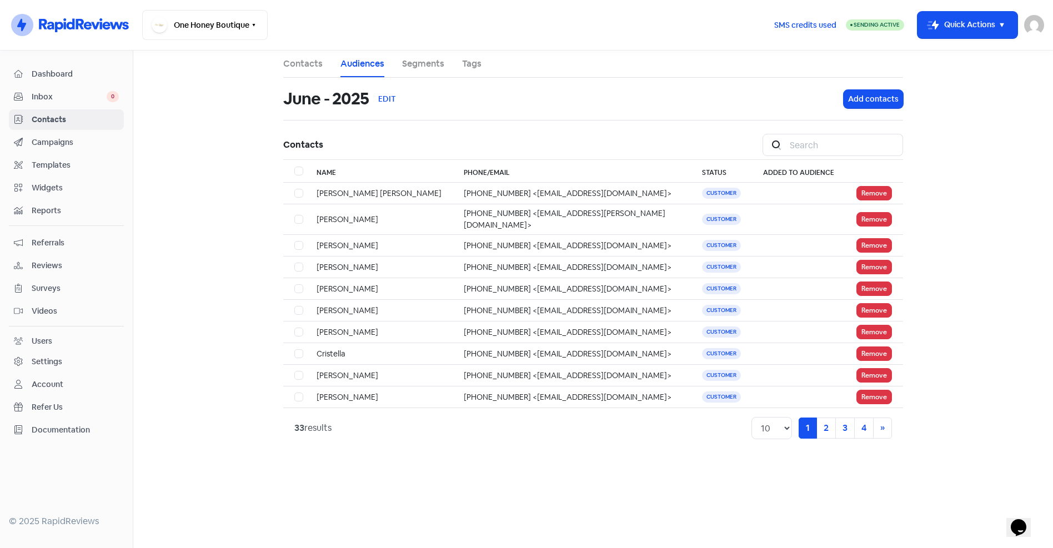
click at [46, 141] on span "Campaigns" at bounding box center [75, 143] width 87 height 12
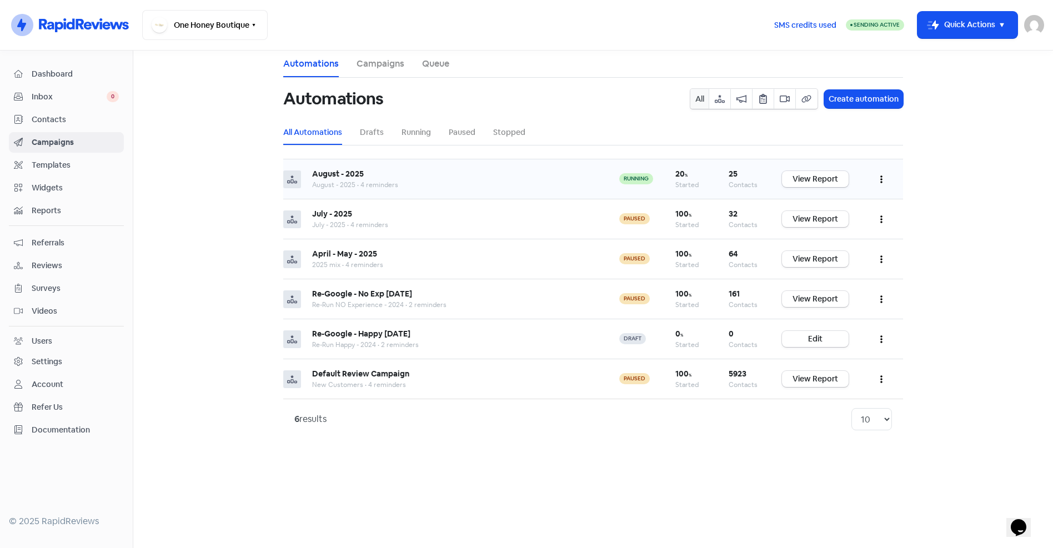
click at [882, 181] on icon "button" at bounding box center [881, 179] width 2 height 9
click at [842, 202] on button "Edit" at bounding box center [848, 207] width 88 height 22
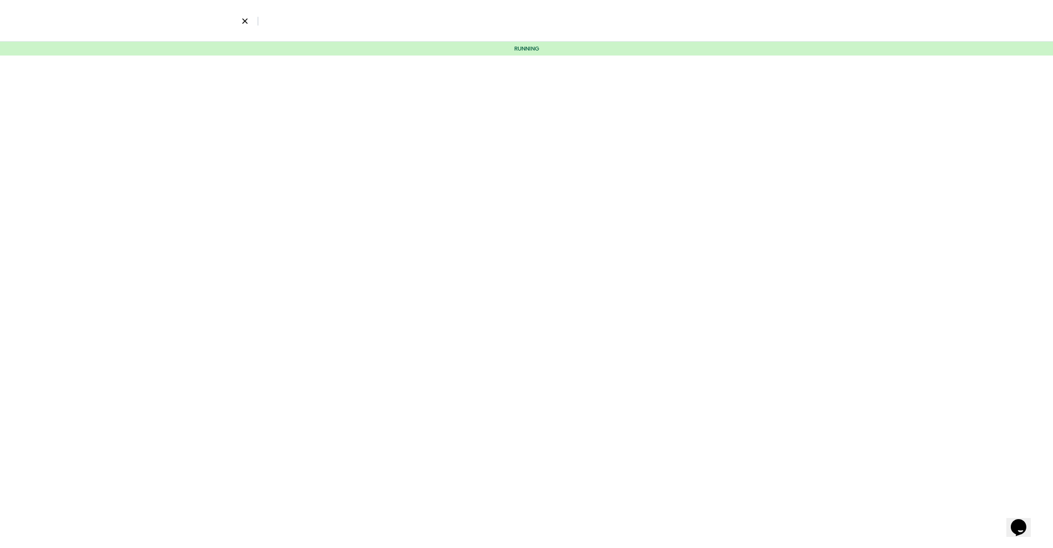
select select "2328"
select select "3"
select select "7"
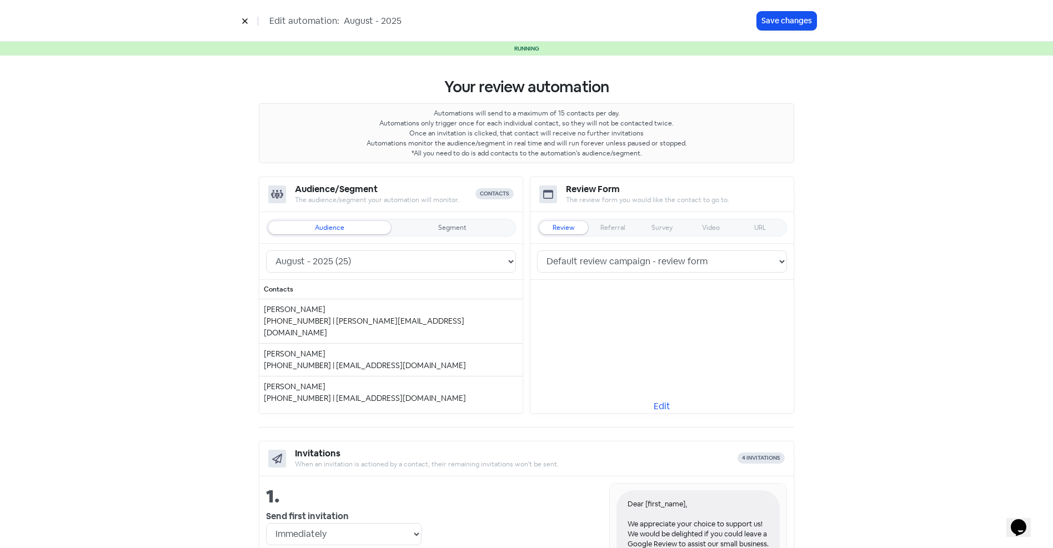
click at [242, 19] on icon at bounding box center [245, 21] width 7 height 7
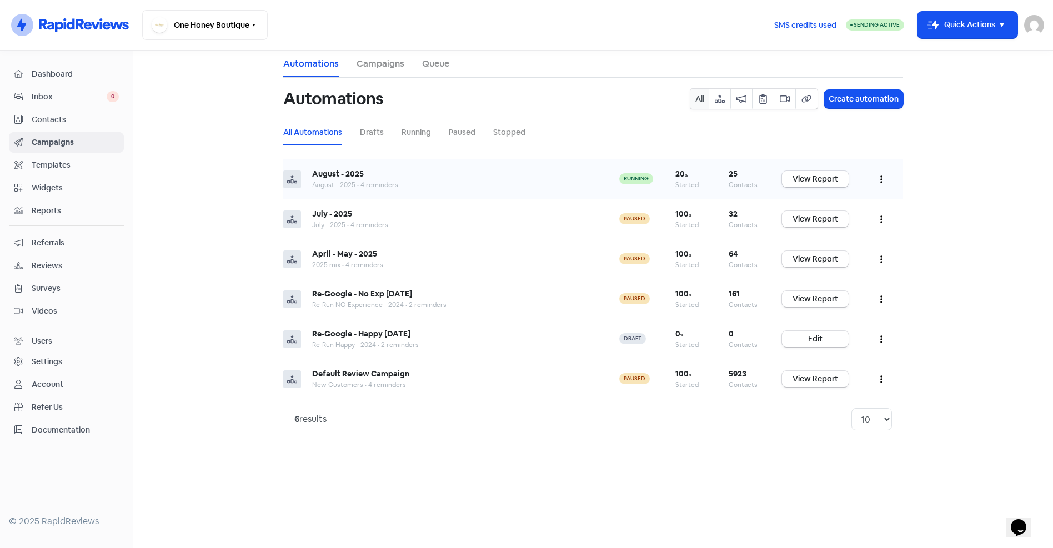
click at [882, 176] on icon "button" at bounding box center [881, 179] width 2 height 9
click at [829, 249] on button "Clone" at bounding box center [848, 252] width 88 height 22
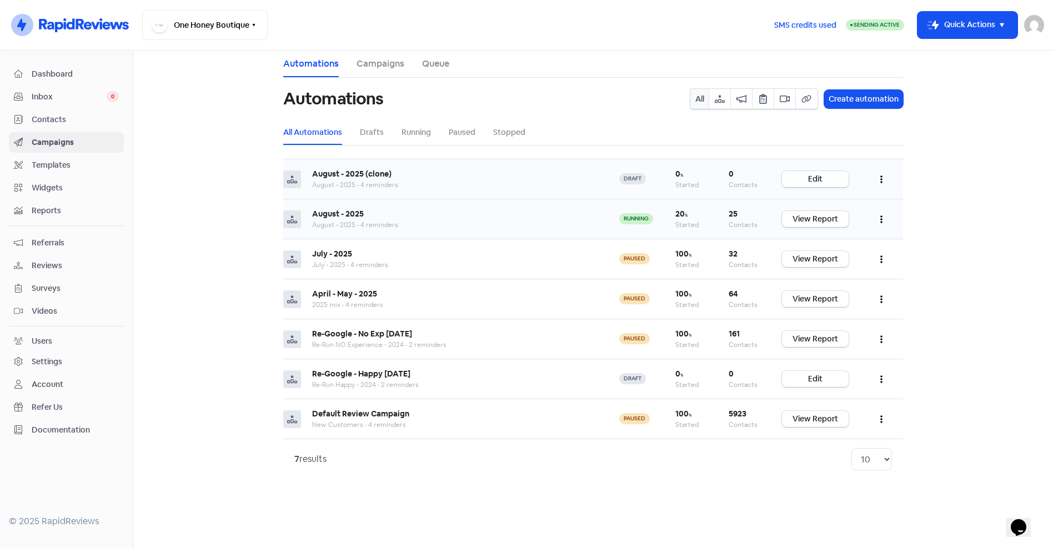
click at [830, 179] on link "Edit" at bounding box center [815, 179] width 67 height 16
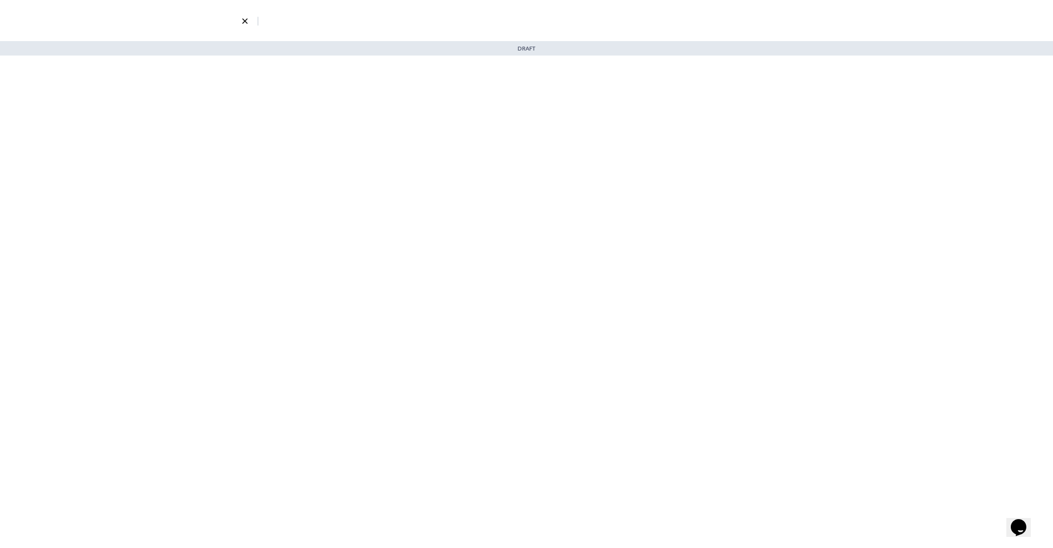
select select "2328"
select select "3"
select select "7"
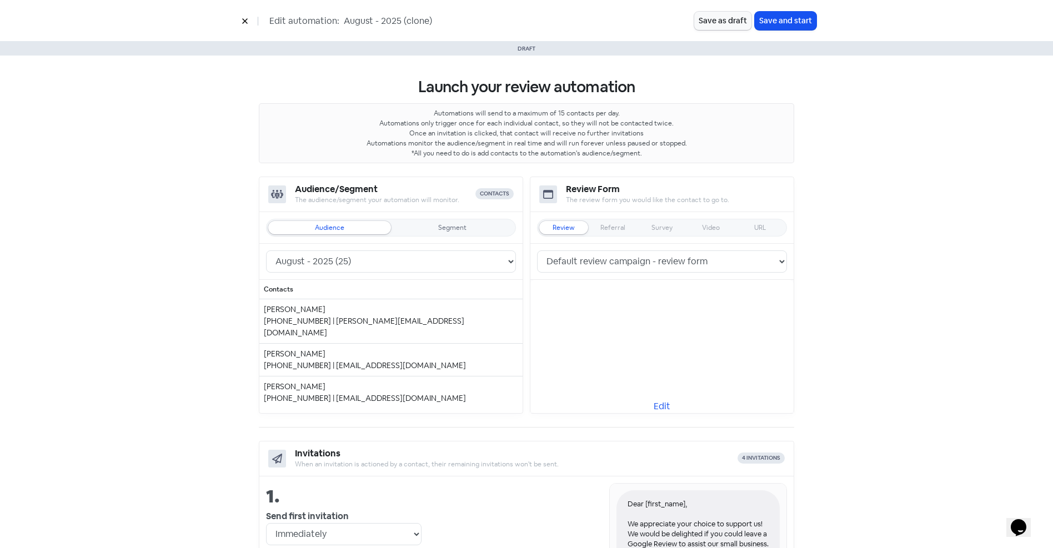
drag, startPoint x: 371, startPoint y: 21, endPoint x: 343, endPoint y: 22, distance: 27.8
click at [343, 22] on input "August - 2025 (clone)" at bounding box center [426, 21] width 167 height 14
drag, startPoint x: 388, startPoint y: 21, endPoint x: 544, endPoint y: 29, distance: 156.3
click at [543, 29] on div "Edit automation: June - 2025 (clone)" at bounding box center [466, 20] width 458 height 19
type input "June - 2025"
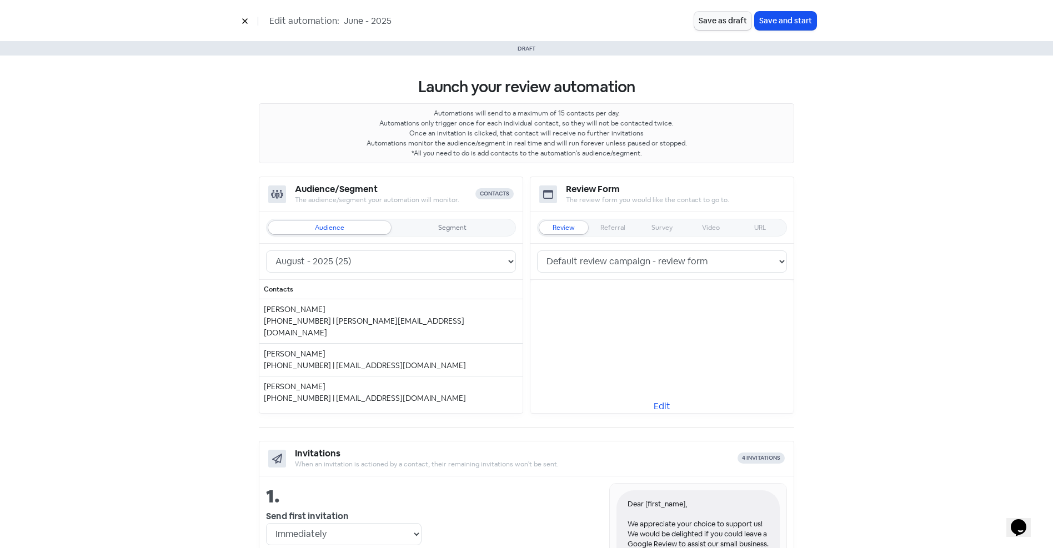
click at [346, 263] on select "June - 2025 (33) August - 2025 (25) 2025 mix (63) New Customers (5348) 23 Jan-J…" at bounding box center [391, 262] width 250 height 22
select select "2329"
click at [266, 251] on select "June - 2025 (33) August - 2025 (25) 2025 mix (63) New Customers (5348) 23 Jan-J…" at bounding box center [391, 262] width 250 height 22
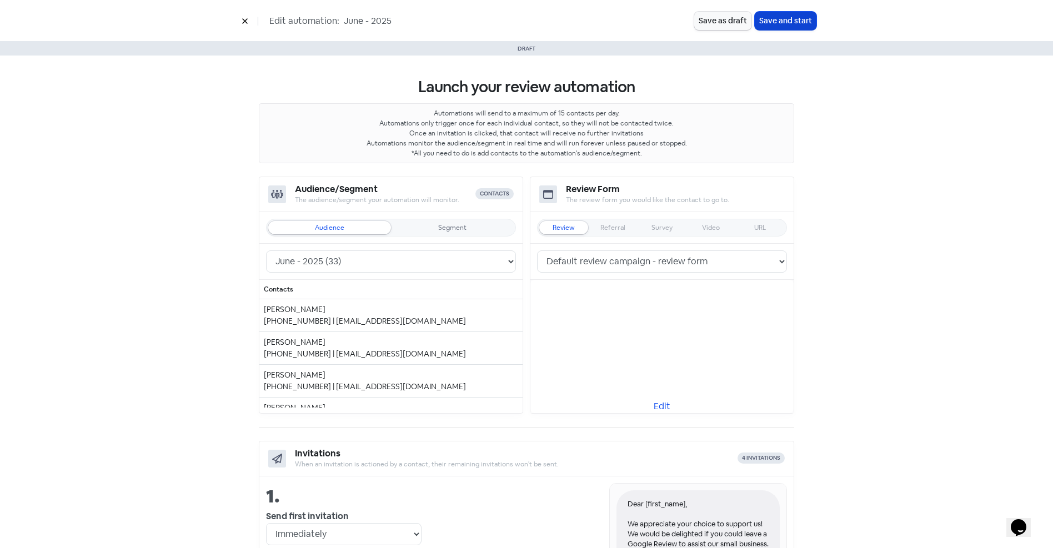
click at [775, 21] on button "Save and start" at bounding box center [786, 21] width 62 height 18
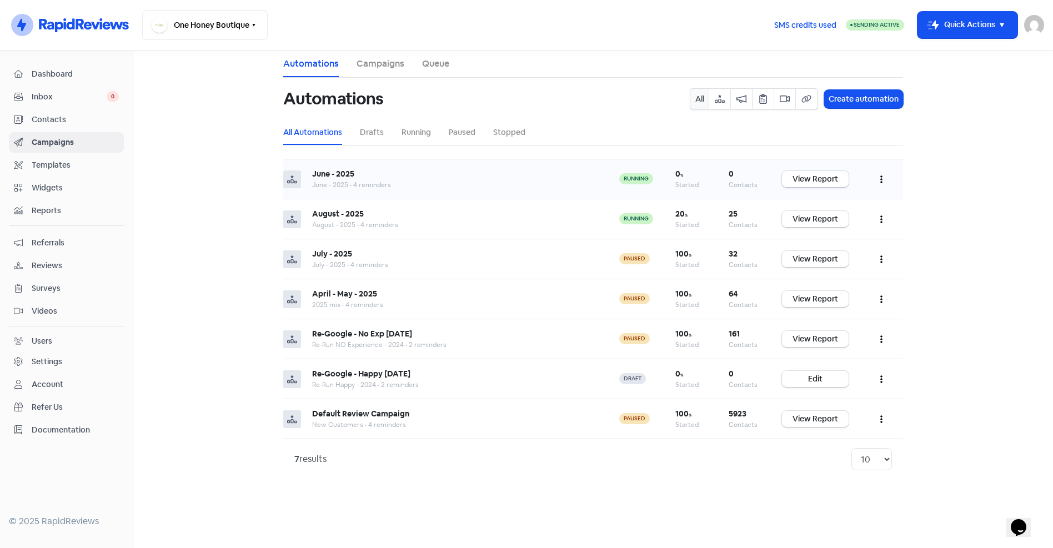
click at [882, 177] on icon "button" at bounding box center [881, 180] width 2 height 8
click at [824, 249] on button "Clone" at bounding box center [848, 252] width 88 height 22
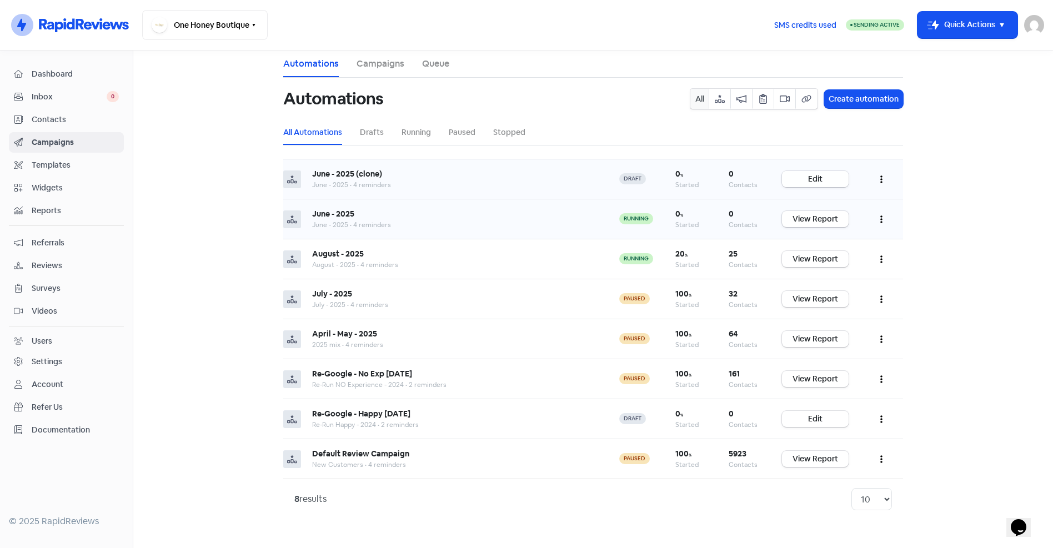
click at [821, 173] on link "Edit" at bounding box center [815, 179] width 67 height 16
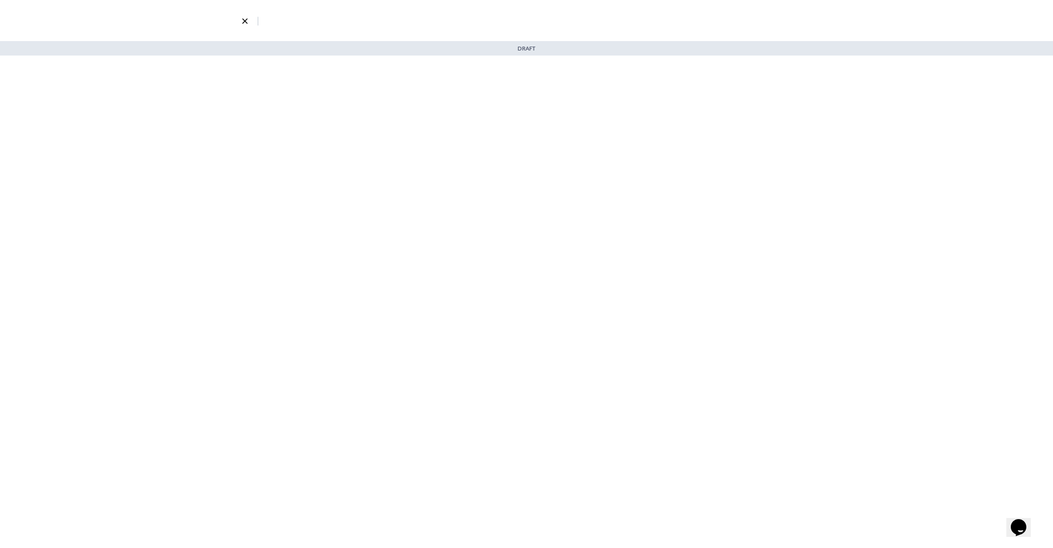
select select "3"
select select "7"
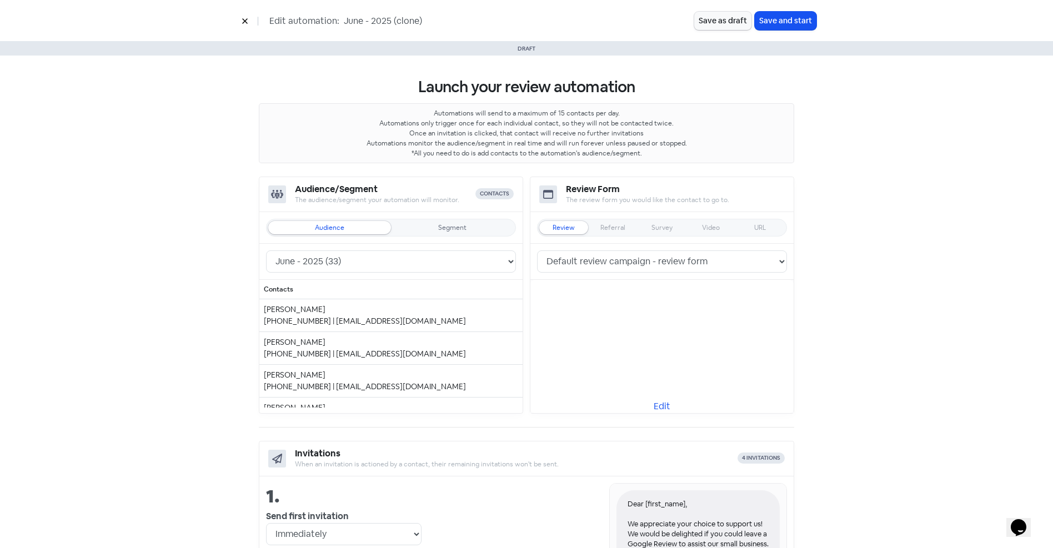
drag, startPoint x: 342, startPoint y: 21, endPoint x: 362, endPoint y: 22, distance: 20.1
click at [362, 22] on input "June - 2025 (clone)" at bounding box center [426, 21] width 167 height 14
type input "September - 2025"
click at [723, 25] on button "Save as draft" at bounding box center [722, 21] width 57 height 18
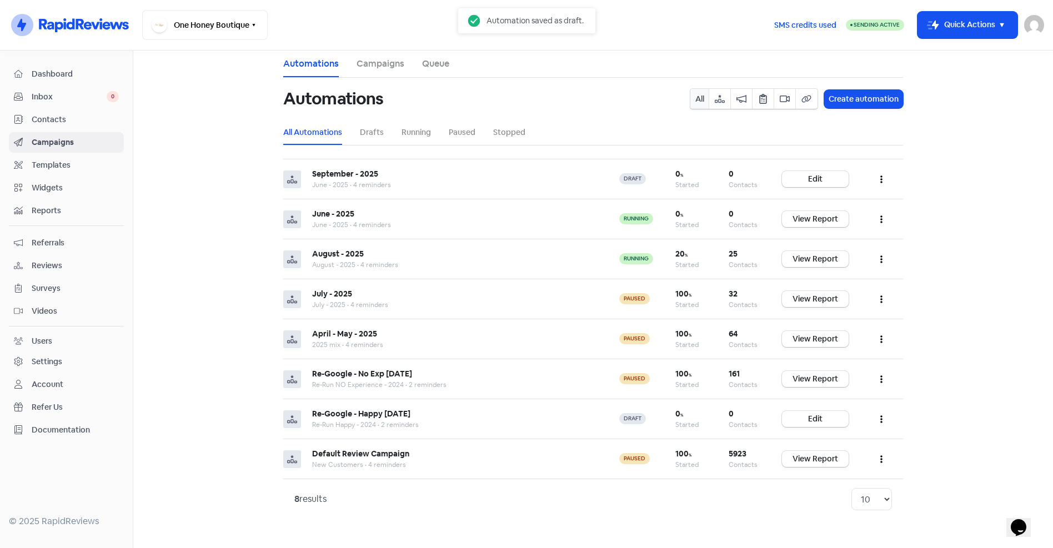
click at [52, 120] on span "Contacts" at bounding box center [75, 120] width 87 height 12
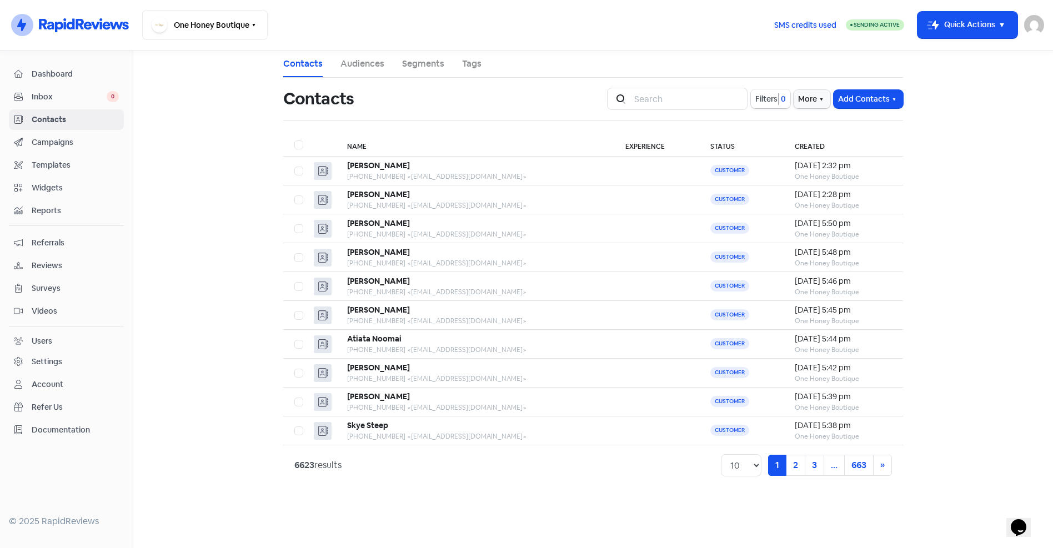
click at [763, 101] on span "Filters" at bounding box center [766, 99] width 22 height 12
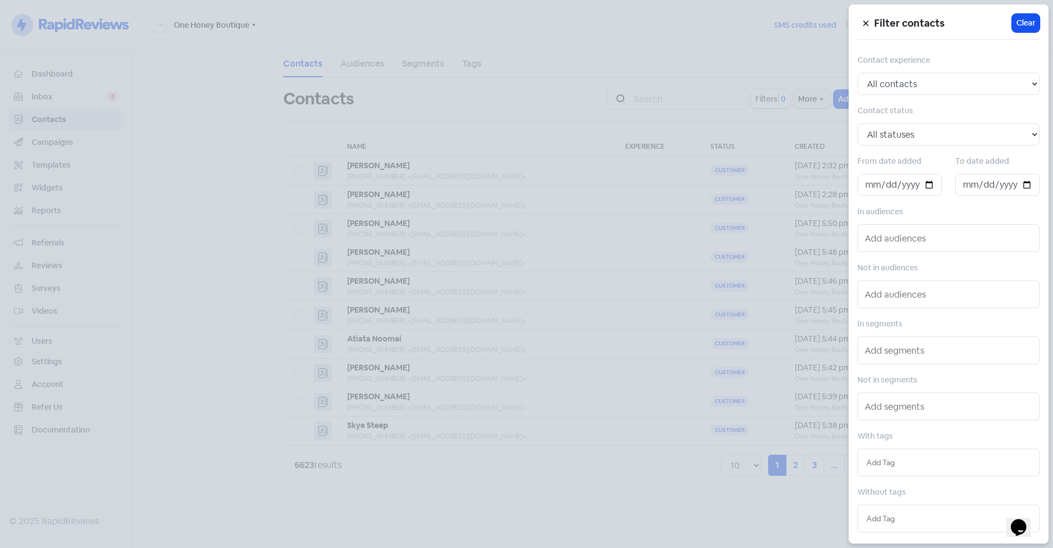
click at [919, 464] on input "text" at bounding box center [949, 463] width 164 height 12
type input "Se"
click at [919, 484] on div "SEPTEMBER-2025" at bounding box center [948, 485] width 181 height 17
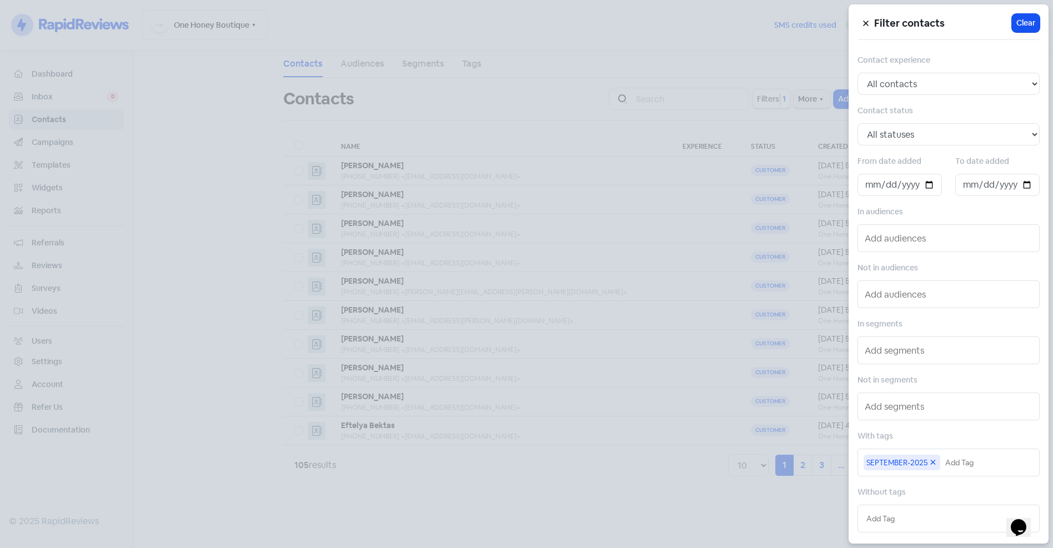
click at [531, 502] on div at bounding box center [526, 274] width 1053 height 548
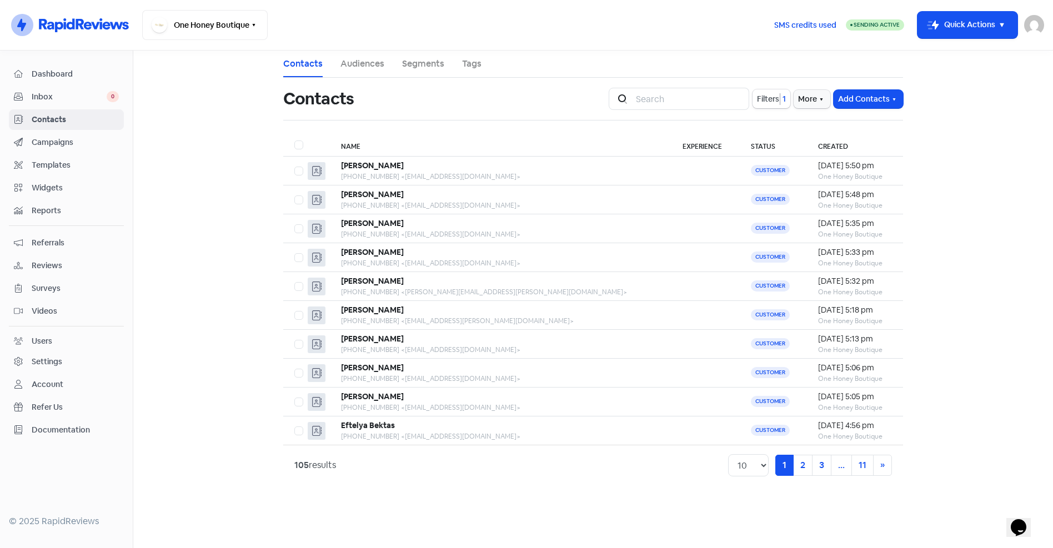
click at [294, 138] on label at bounding box center [294, 138] width 0 height 0
click at [299, 142] on input "checkbox" at bounding box center [297, 141] width 7 height 7
checkbox input "true"
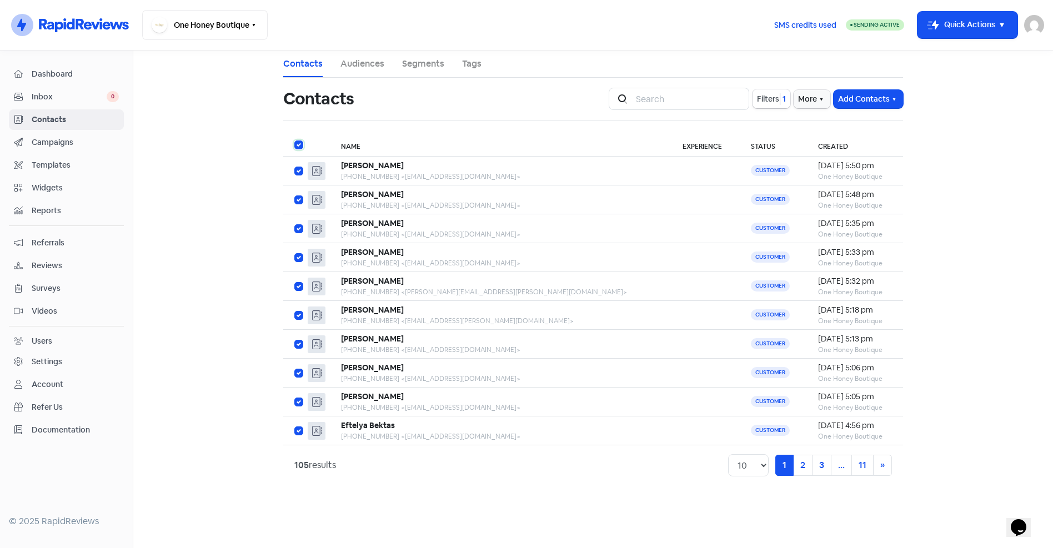
checkbox input "true"
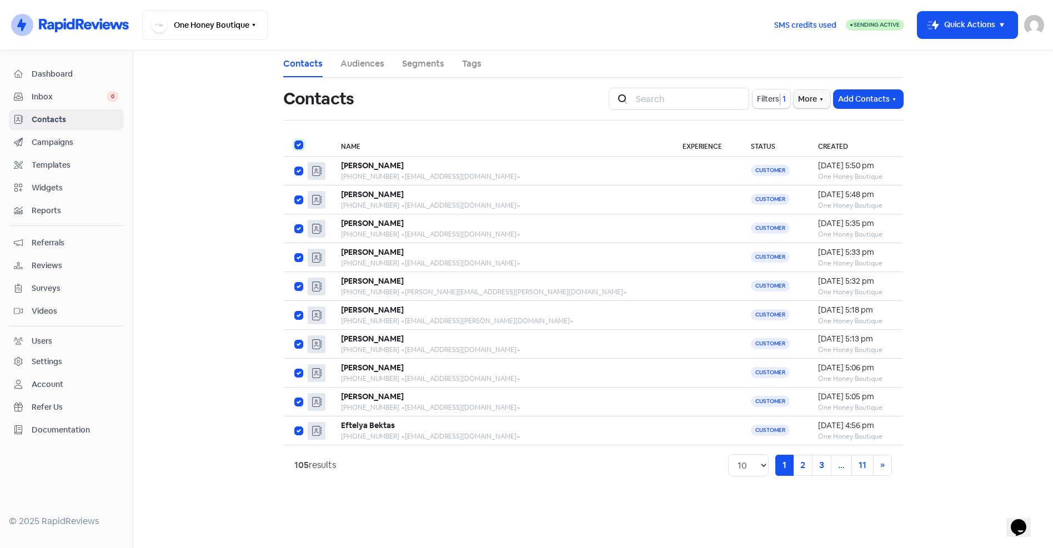
checkbox input "true"
click at [593, 99] on button "Actions" at bounding box center [582, 99] width 46 height 18
click at [555, 168] on button "Add to new audience" at bounding box center [550, 168] width 117 height 22
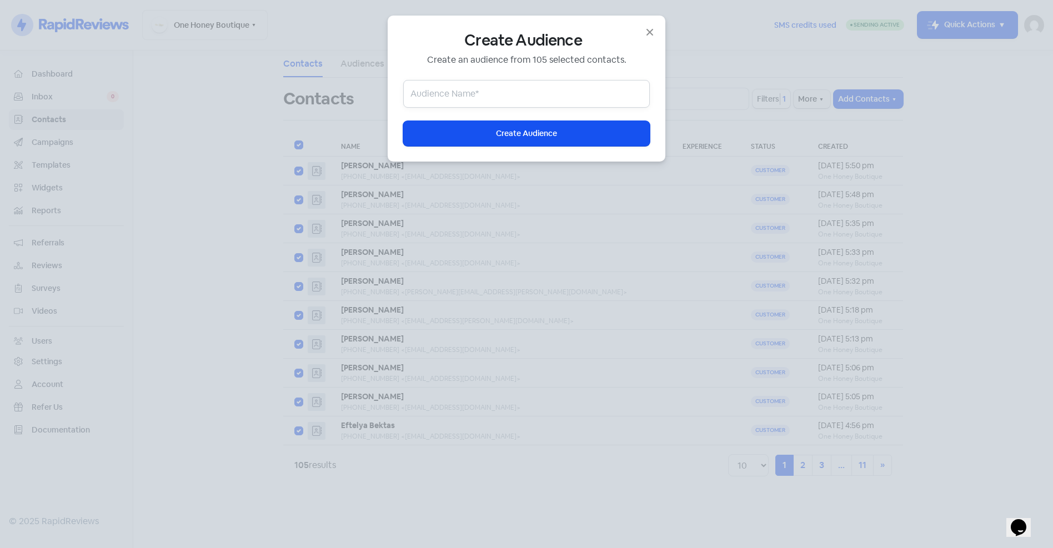
click at [503, 98] on input "text" at bounding box center [526, 94] width 247 height 28
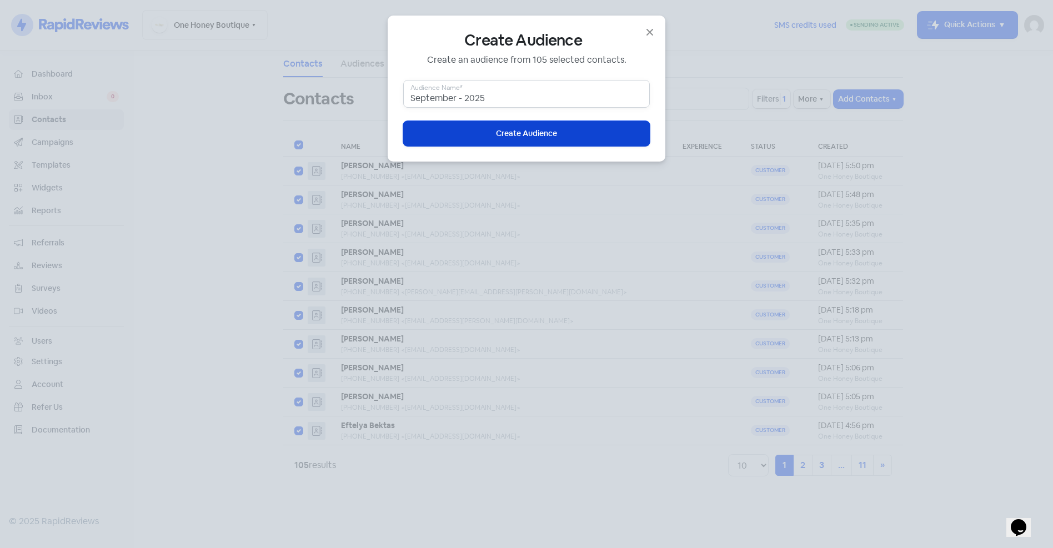
type input "September - 2025"
click at [504, 134] on span "Create Audience" at bounding box center [526, 134] width 61 height 12
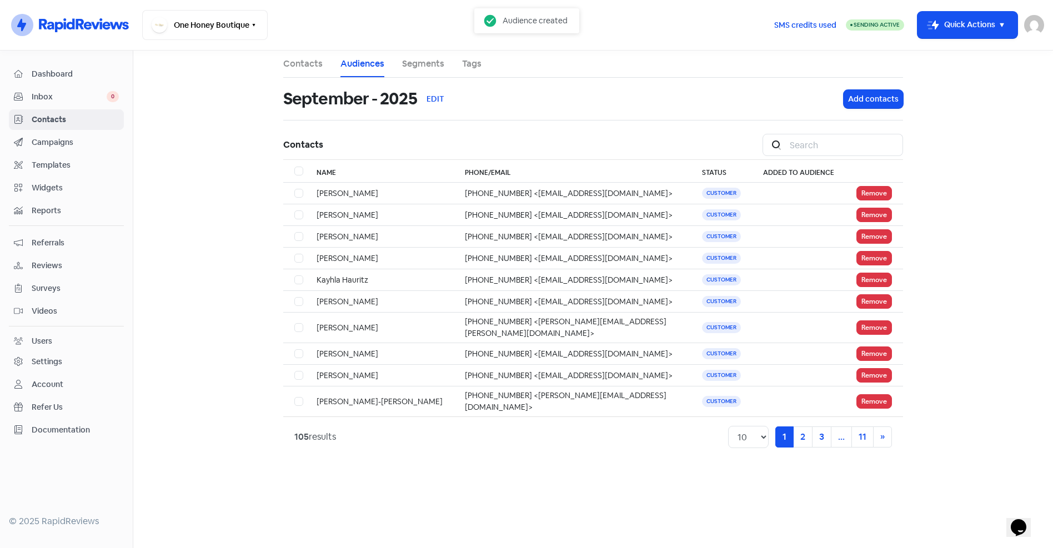
click at [47, 146] on span "Campaigns" at bounding box center [75, 143] width 87 height 12
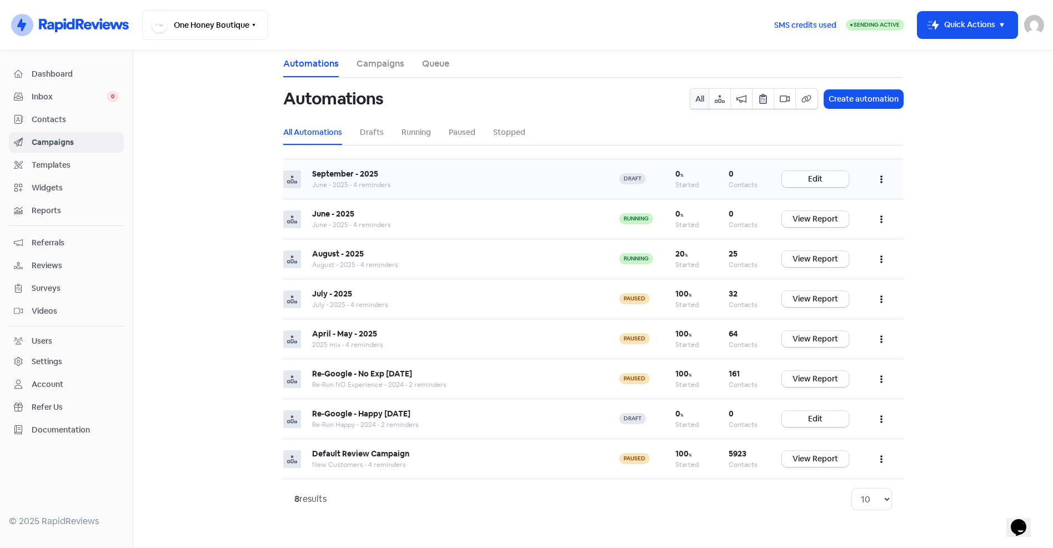
click at [806, 176] on link "Edit" at bounding box center [815, 179] width 67 height 16
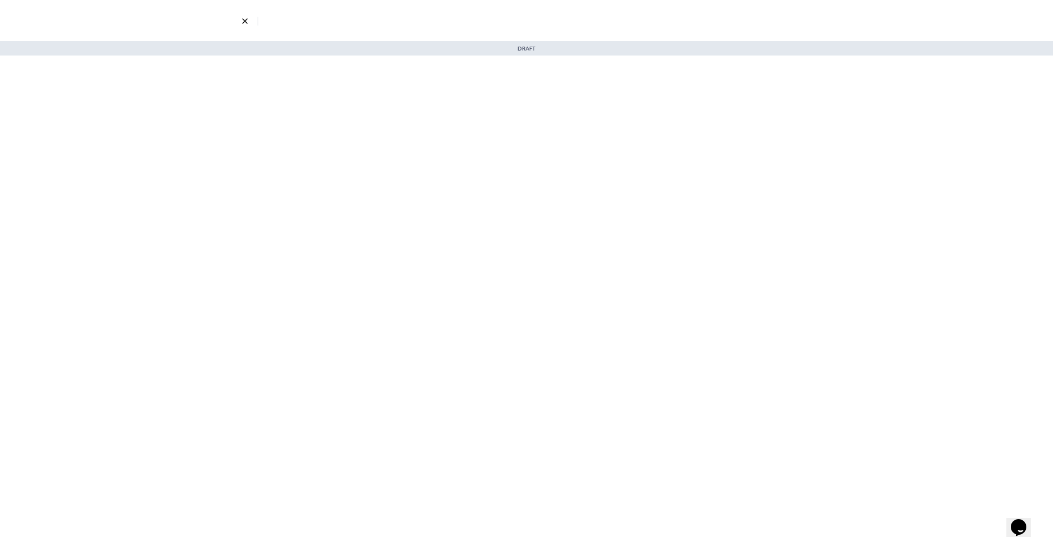
select select "2329"
select select "3"
select select "7"
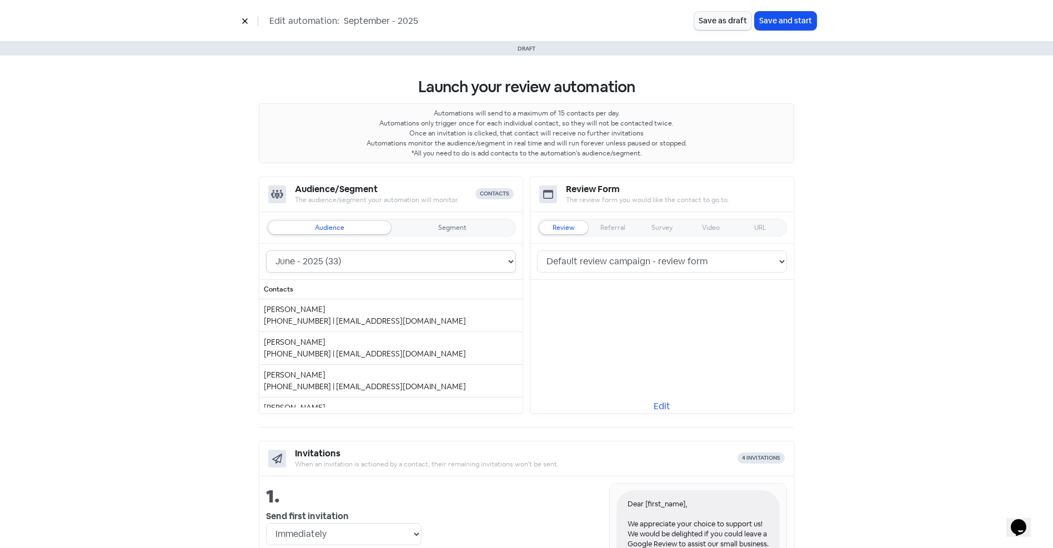
click at [337, 259] on select "September - 2025 (105) June - 2025 (33) August - 2025 (25) 2025 mix (63) New Cu…" at bounding box center [391, 262] width 250 height 22
select select "2330"
click at [266, 251] on select "September - 2025 (105) June - 2025 (33) August - 2025 (25) 2025 mix (63) New Cu…" at bounding box center [391, 262] width 250 height 22
click at [723, 23] on button "Save as draft" at bounding box center [722, 21] width 57 height 18
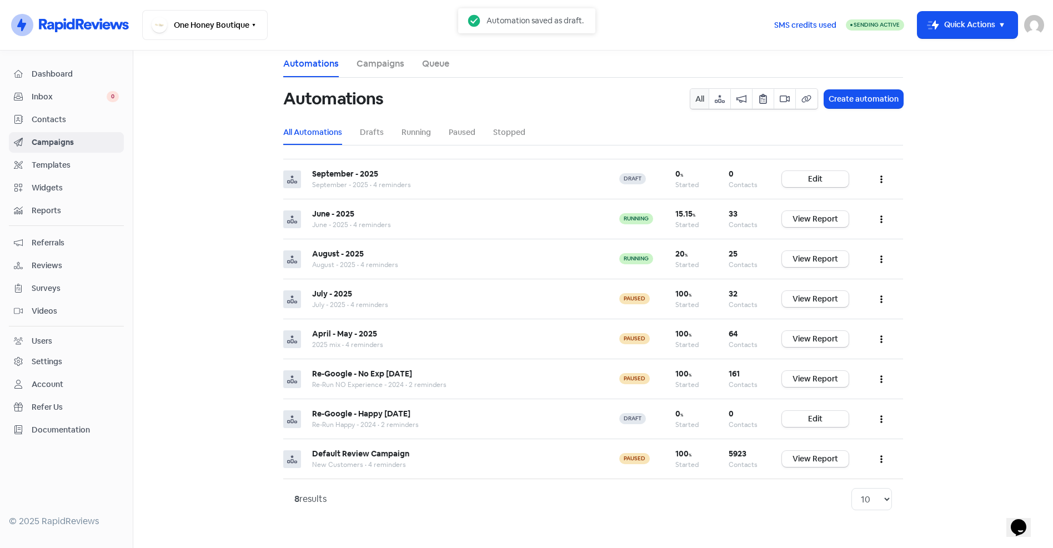
click at [232, 191] on main "Automations Campaigns Queue Automations All Create automation All Automations D…" at bounding box center [593, 300] width 920 height 498
click at [885, 420] on button "button" at bounding box center [881, 419] width 21 height 26
click at [837, 494] on button "Delete" at bounding box center [848, 496] width 88 height 22
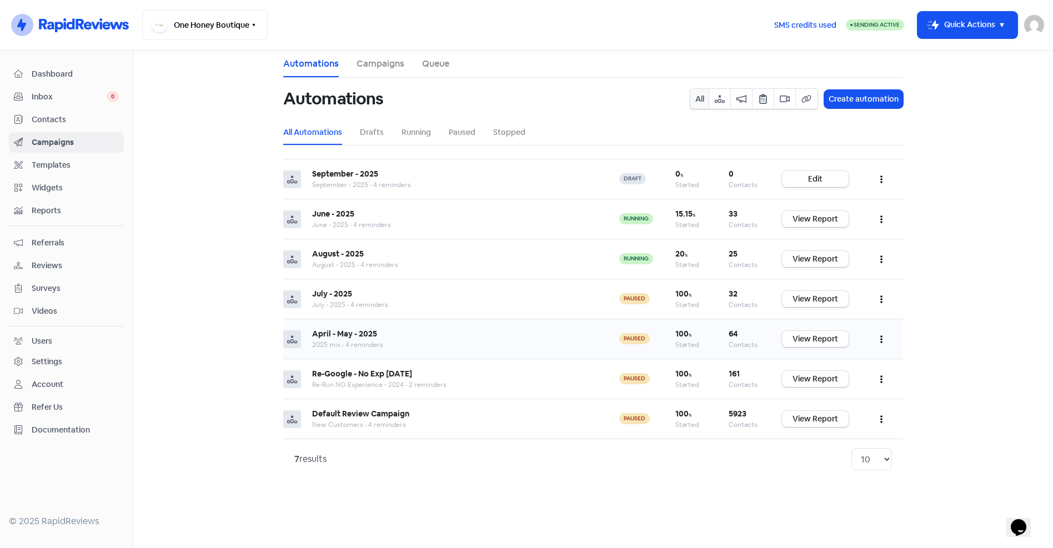
click at [881, 341] on icon "button" at bounding box center [881, 339] width 2 height 9
click at [838, 438] on button "Stop" at bounding box center [848, 439] width 88 height 22
click at [881, 299] on icon "button" at bounding box center [881, 300] width 2 height 8
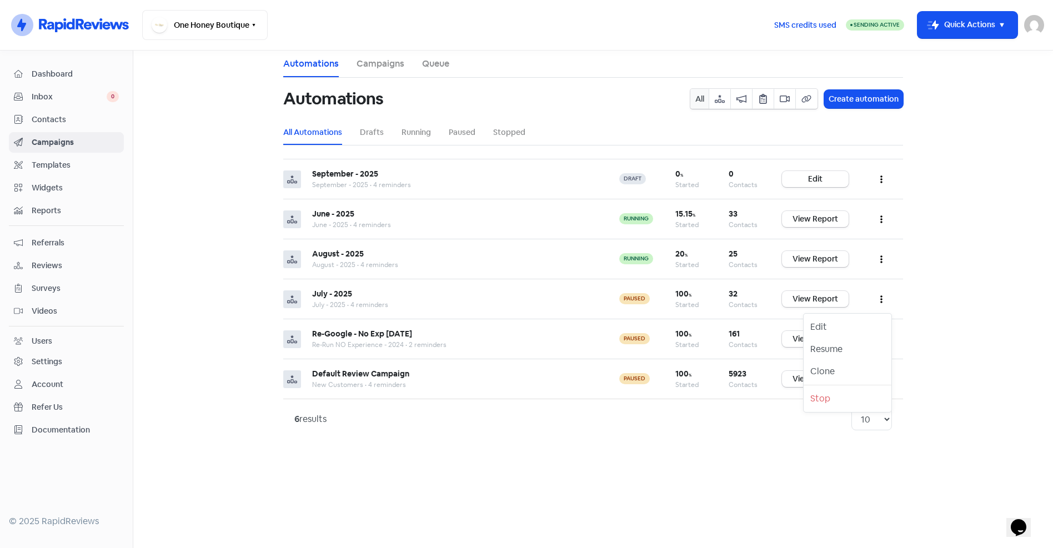
click at [924, 277] on main "Automations Campaigns Queue Automations All Create automation All Automations D…" at bounding box center [593, 300] width 920 height 498
click at [49, 79] on span "Dashboard" at bounding box center [75, 74] width 87 height 12
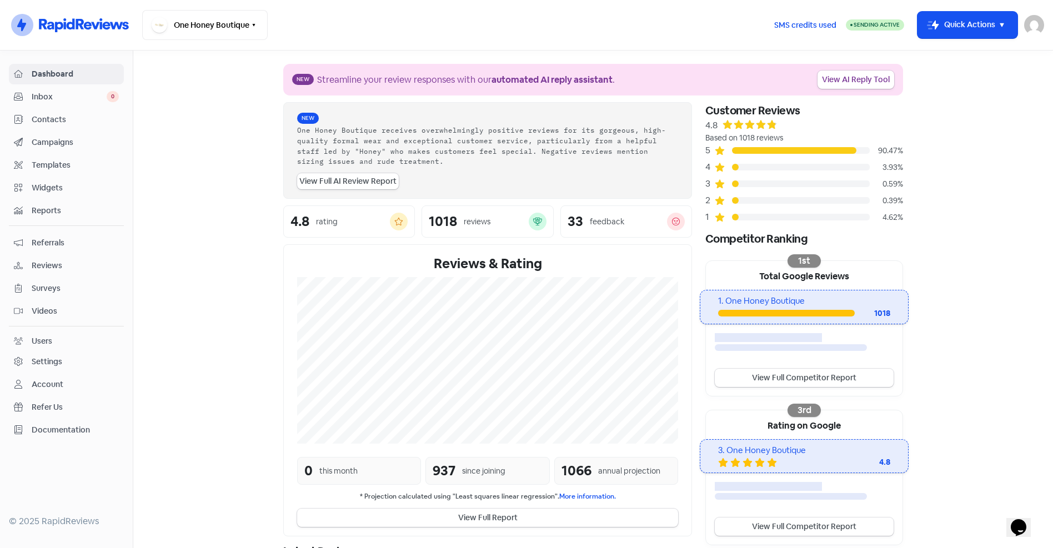
click at [52, 269] on span "Reviews" at bounding box center [75, 266] width 87 height 12
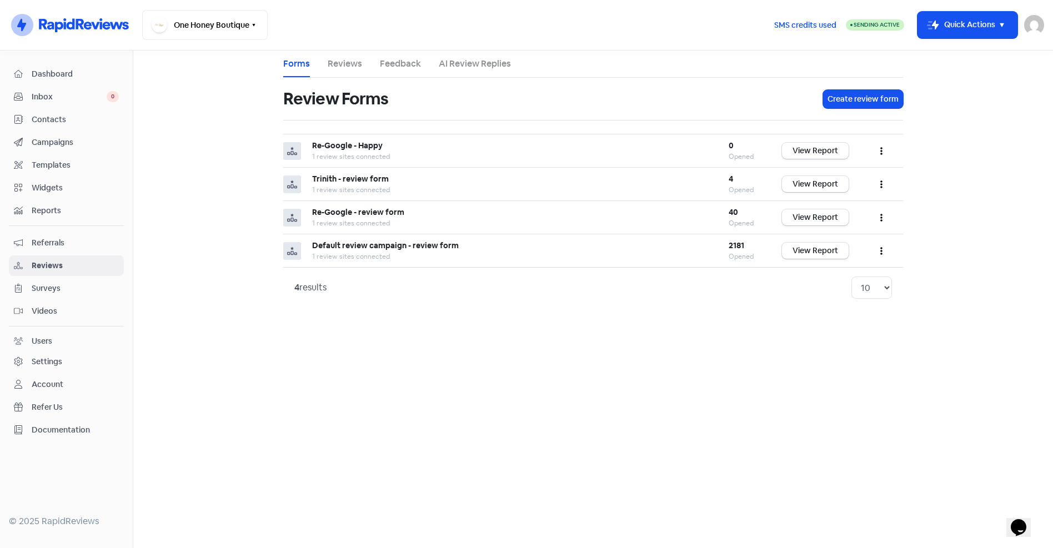
click at [48, 73] on span "Dashboard" at bounding box center [75, 74] width 87 height 12
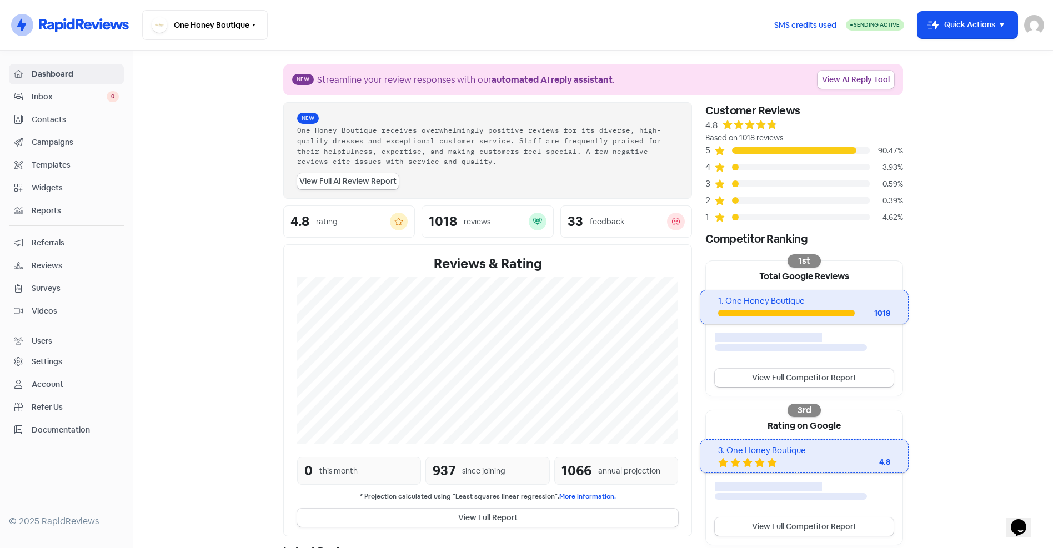
click at [242, 252] on section "New Streamline your review responses with our automated AI reply assistant . Vi…" at bounding box center [593, 367] width 920 height 633
click at [50, 264] on span "Reviews" at bounding box center [75, 266] width 87 height 12
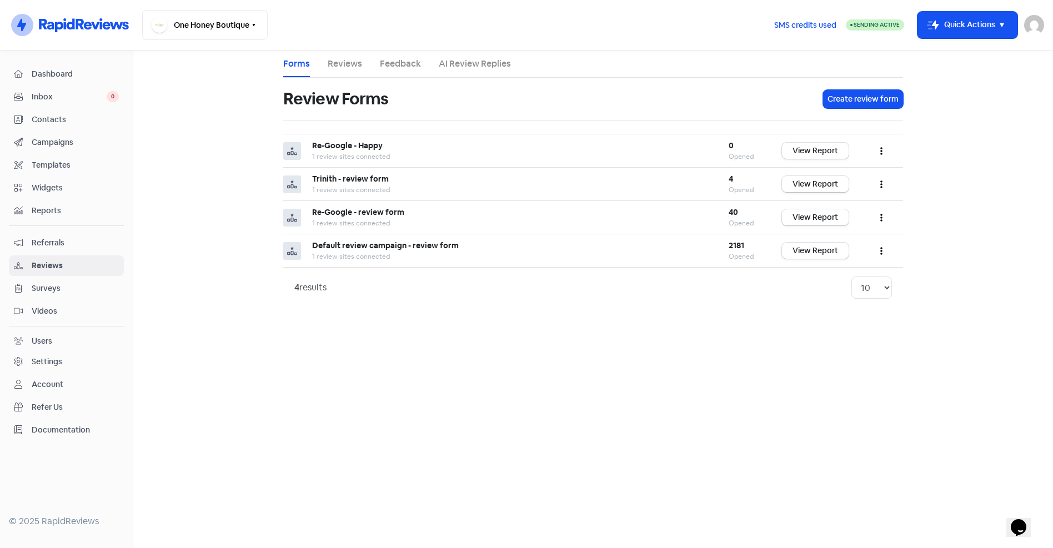
click at [337, 62] on link "Reviews" at bounding box center [345, 63] width 34 height 13
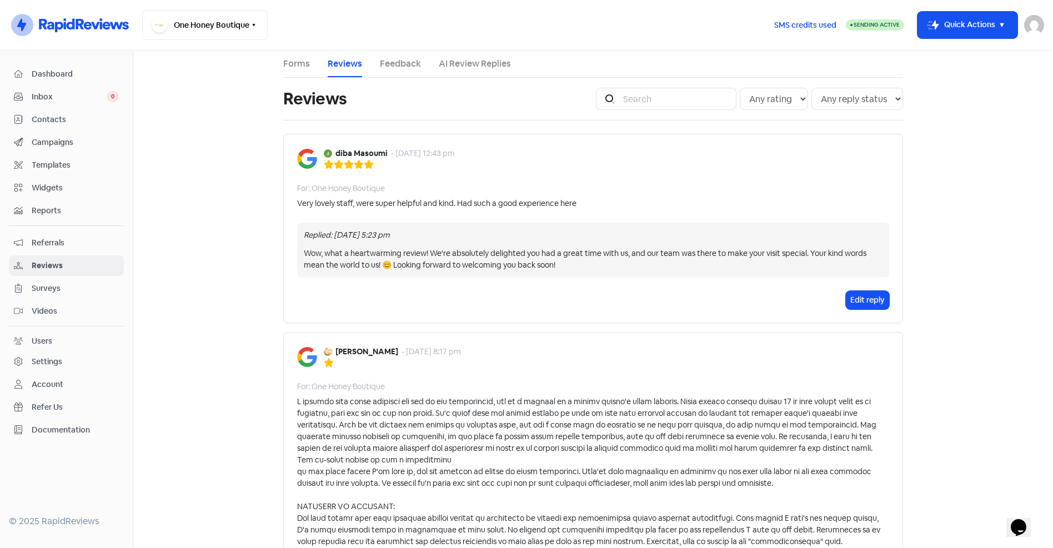
click at [43, 72] on span "Dashboard" at bounding box center [75, 74] width 87 height 12
